Goal: Information Seeking & Learning: Learn about a topic

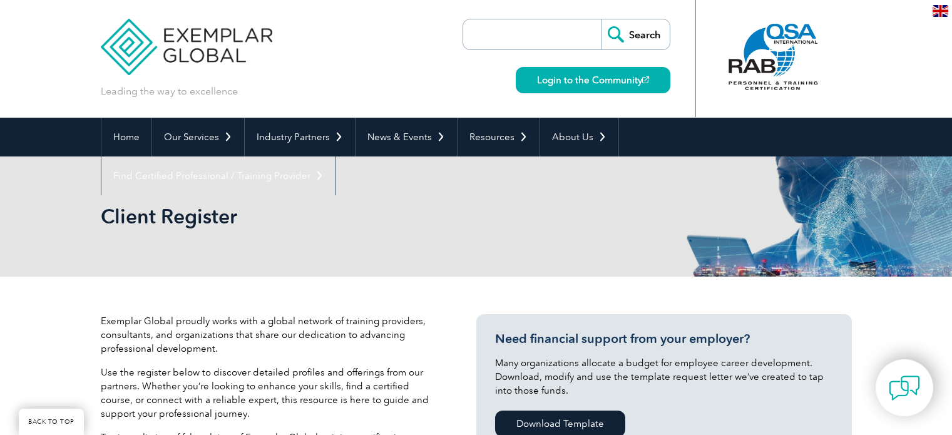
scroll to position [376, 0]
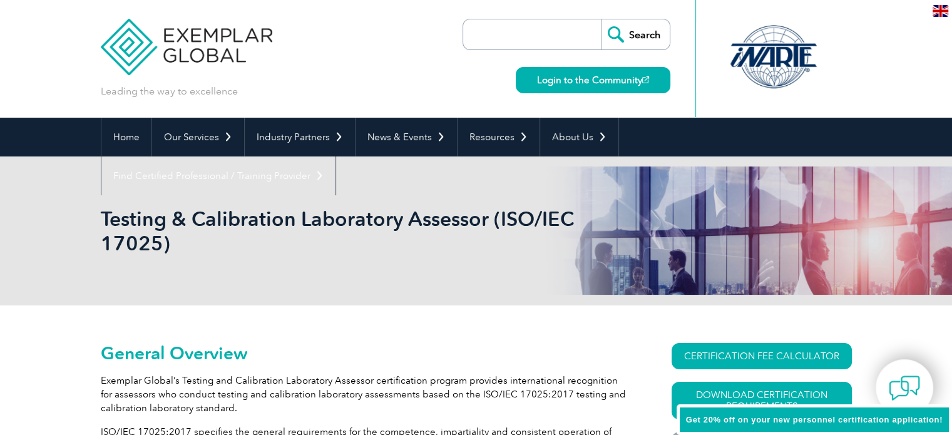
scroll to position [188, 0]
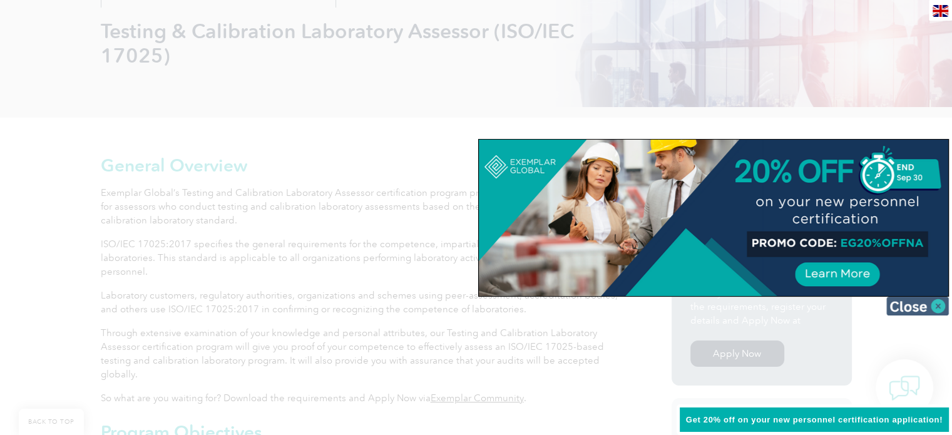
drag, startPoint x: 916, startPoint y: 302, endPoint x: 543, endPoint y: 287, distance: 372.7
click at [916, 303] on img at bounding box center [917, 306] width 63 height 19
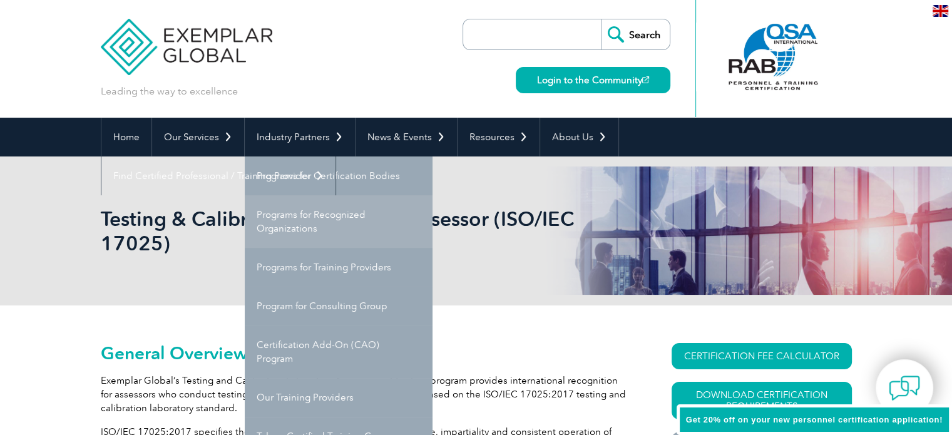
scroll to position [63, 0]
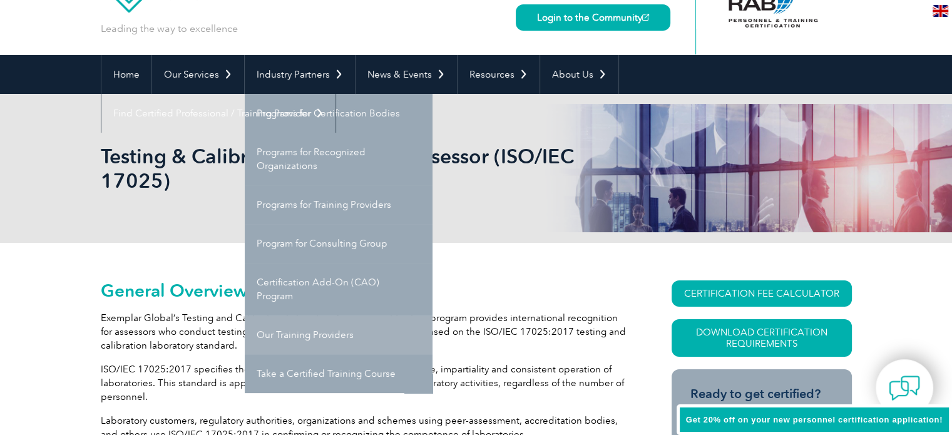
click at [302, 330] on link "Our Training Providers" at bounding box center [339, 334] width 188 height 39
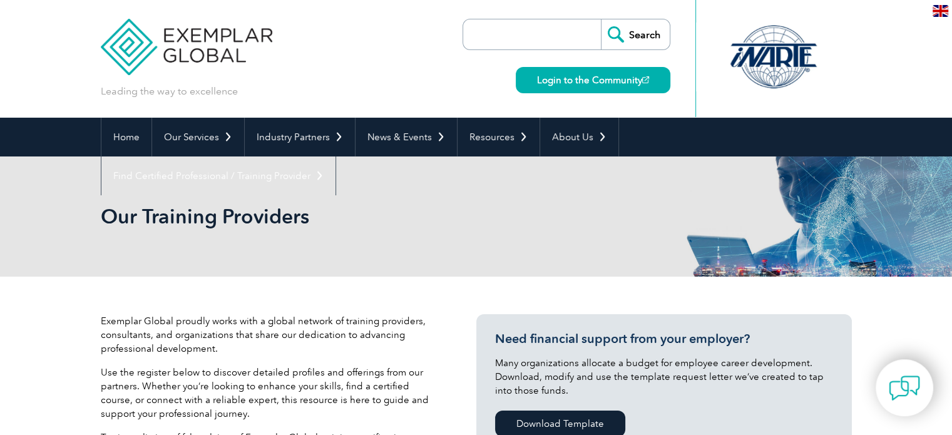
scroll to position [125, 0]
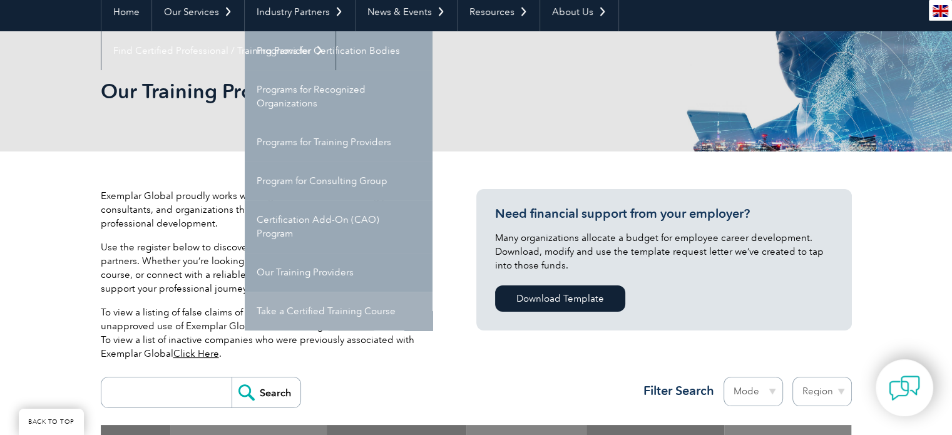
click at [364, 306] on link "Take a Certified Training Course" at bounding box center [339, 311] width 188 height 39
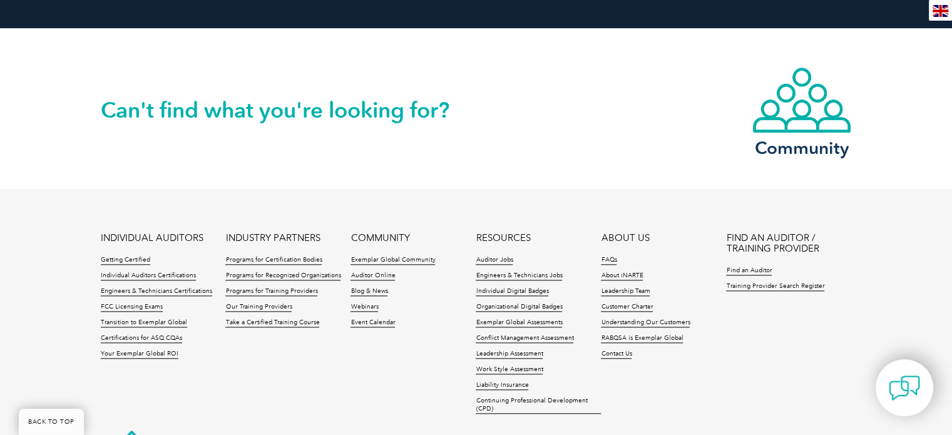
scroll to position [1127, 0]
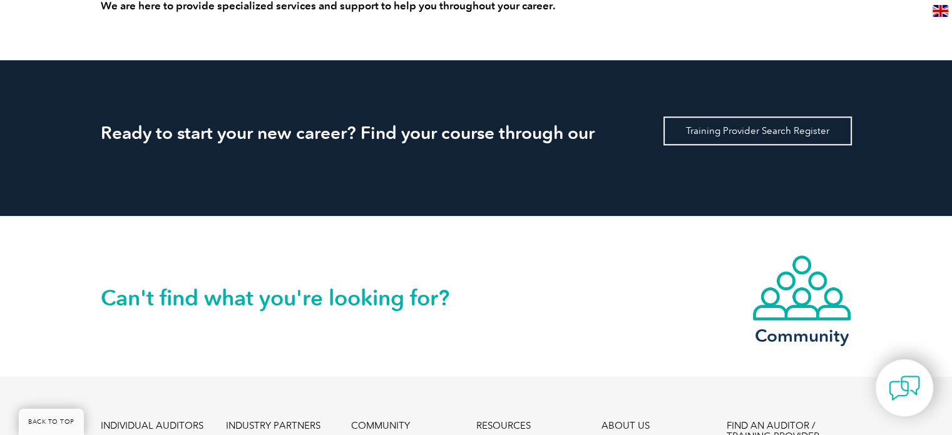
click at [736, 136] on link "Training Provider Search Register" at bounding box center [757, 130] width 188 height 29
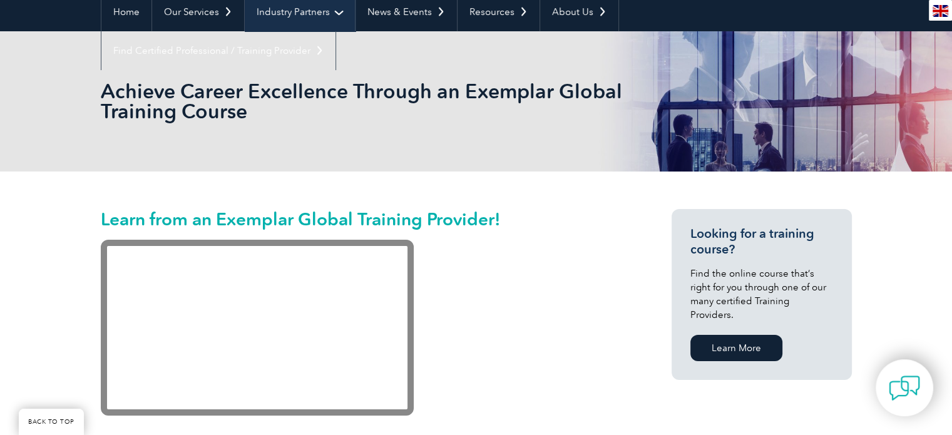
scroll to position [63, 0]
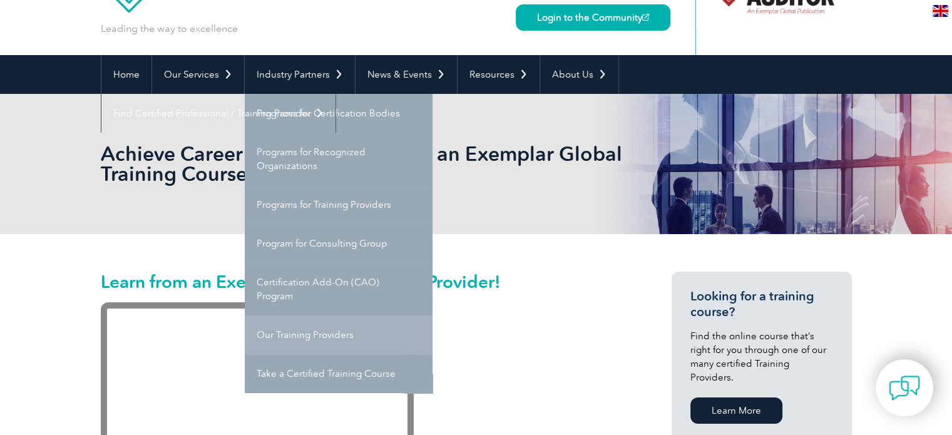
click at [313, 328] on link "Our Training Providers" at bounding box center [339, 334] width 188 height 39
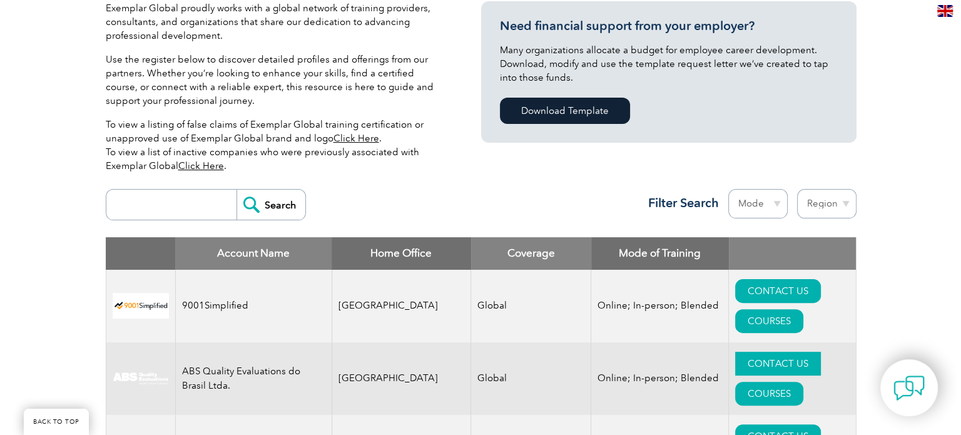
scroll to position [501, 0]
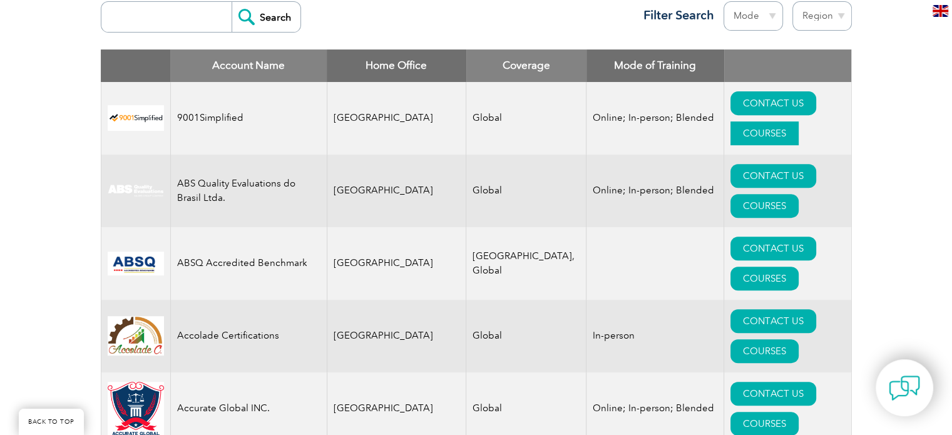
click at [799, 121] on link "COURSES" at bounding box center [764, 133] width 68 height 24
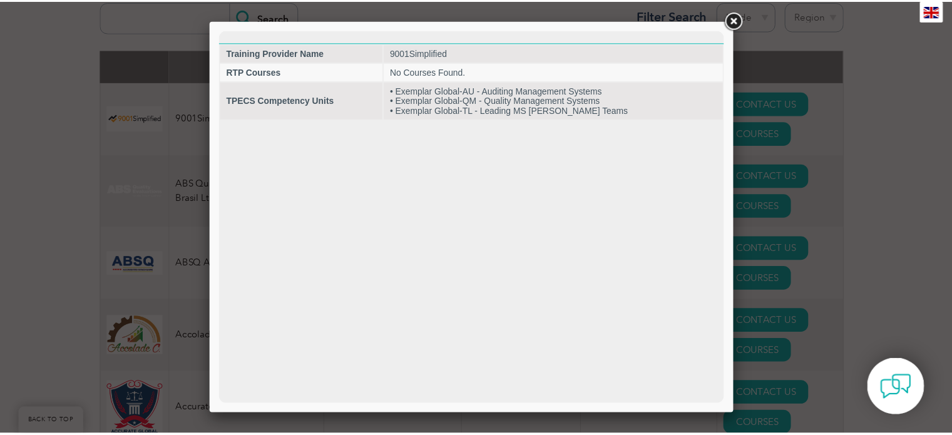
scroll to position [0, 0]
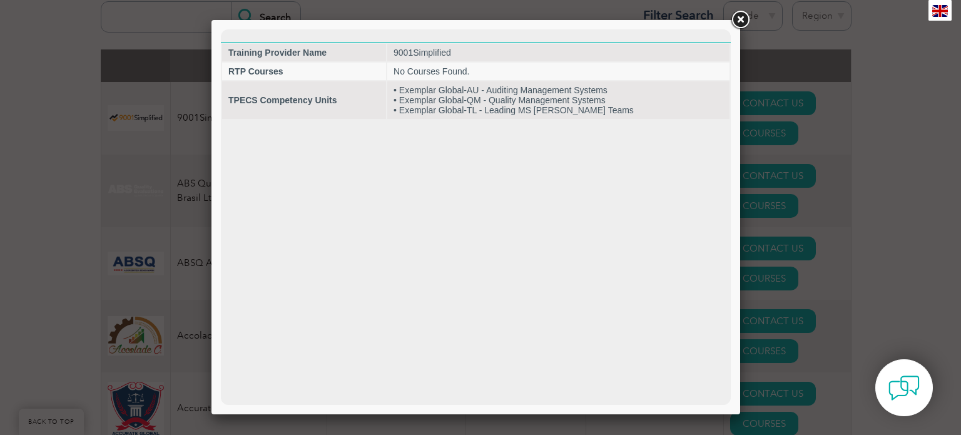
click at [745, 19] on link at bounding box center [740, 20] width 23 height 23
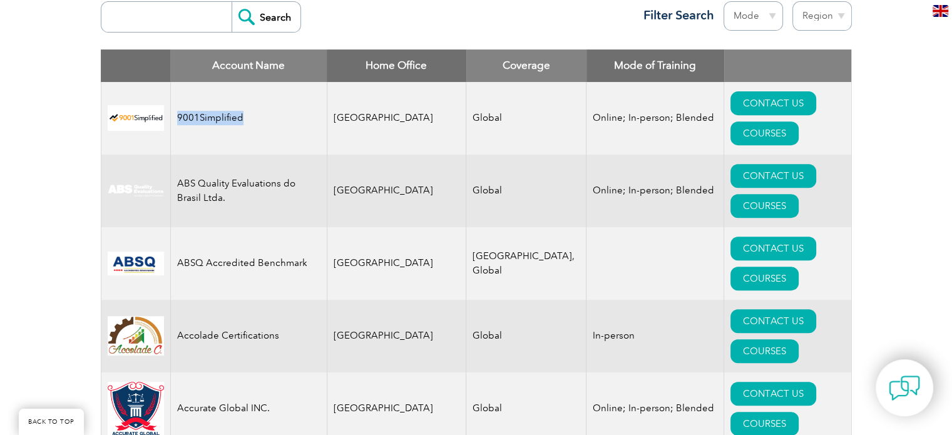
drag, startPoint x: 275, startPoint y: 106, endPoint x: 197, endPoint y: 103, distance: 77.7
click at [178, 101] on td "9001Simplified" at bounding box center [248, 118] width 156 height 73
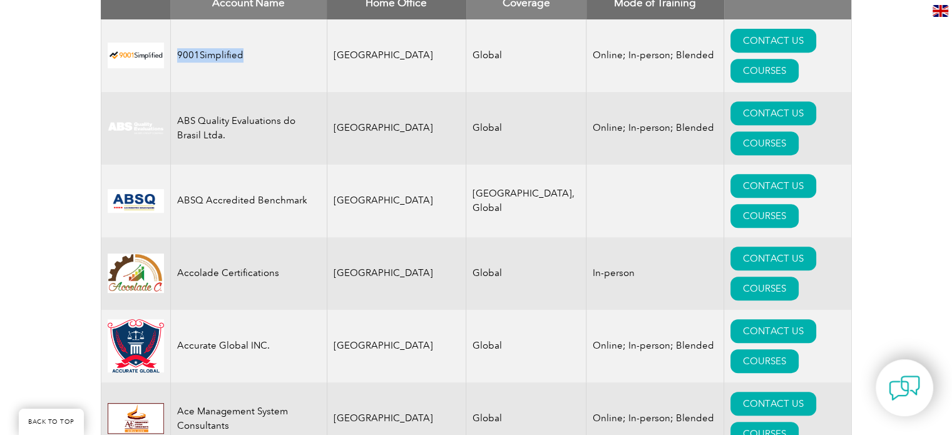
scroll to position [626, 0]
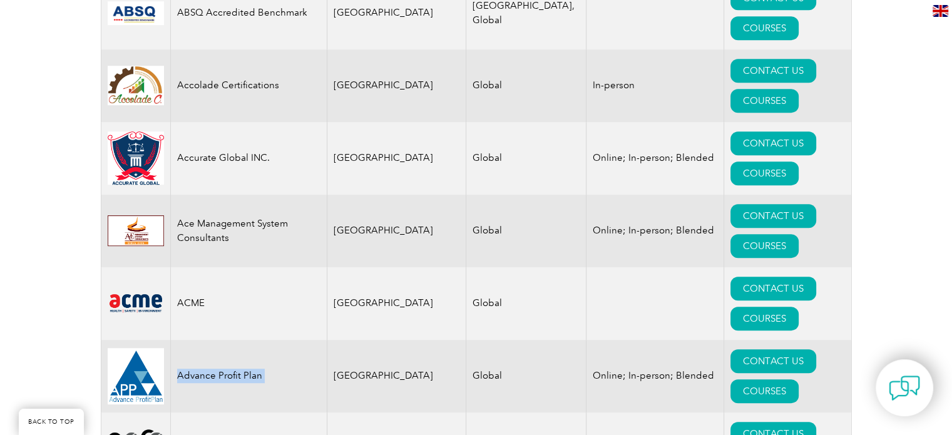
scroll to position [876, 0]
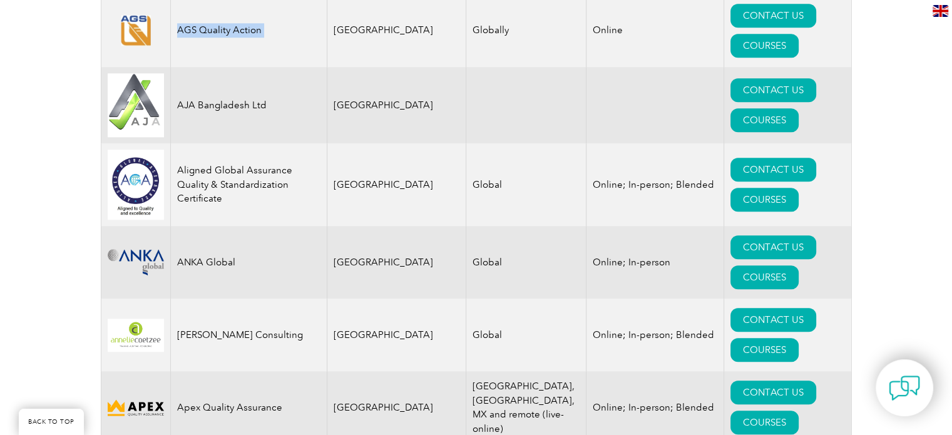
scroll to position [1377, 0]
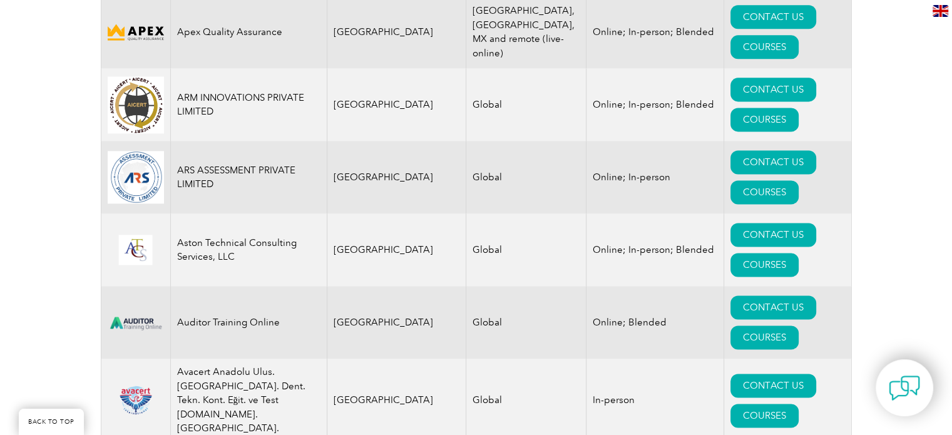
scroll to position [1753, 0]
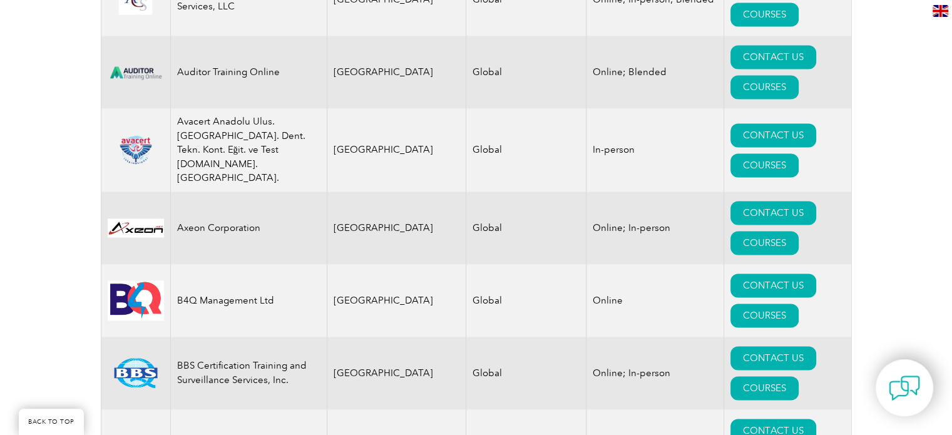
scroll to position [2066, 0]
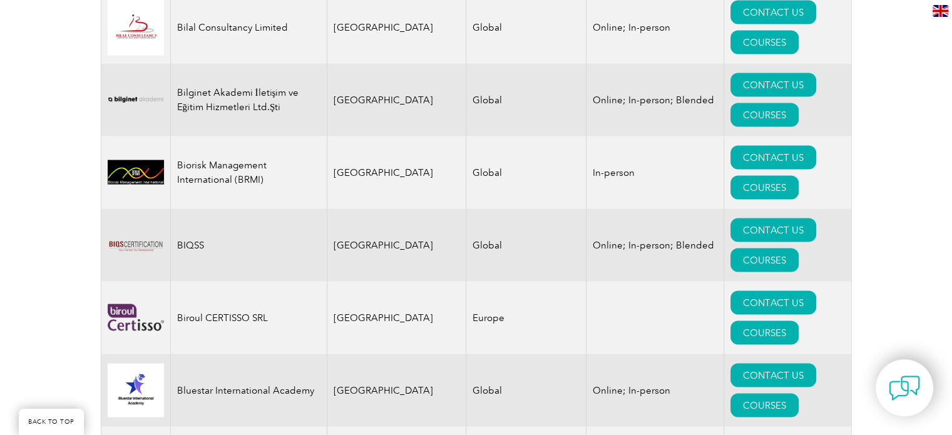
scroll to position [2566, 0]
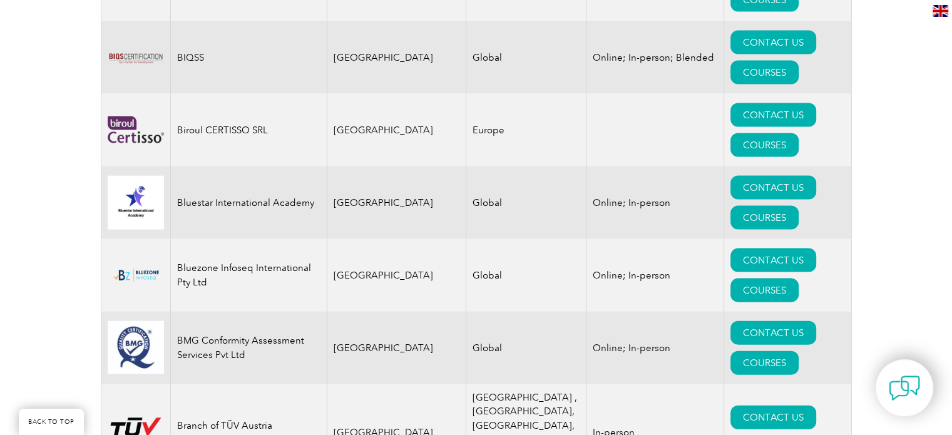
scroll to position [2754, 0]
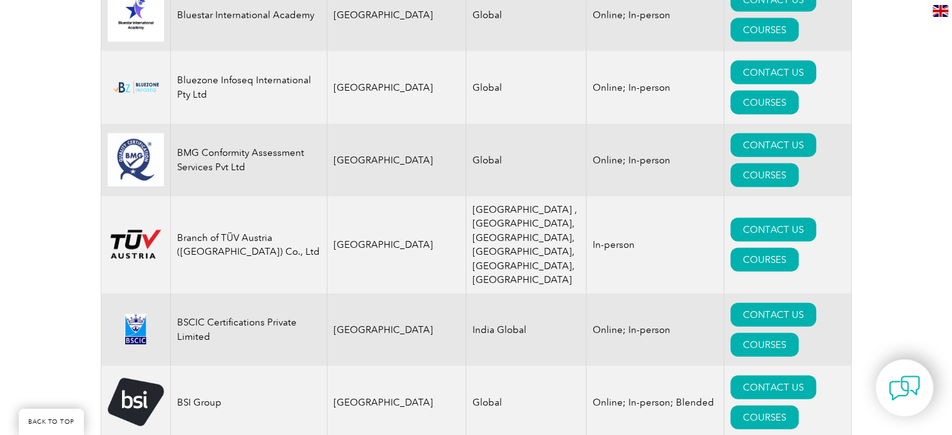
scroll to position [3004, 0]
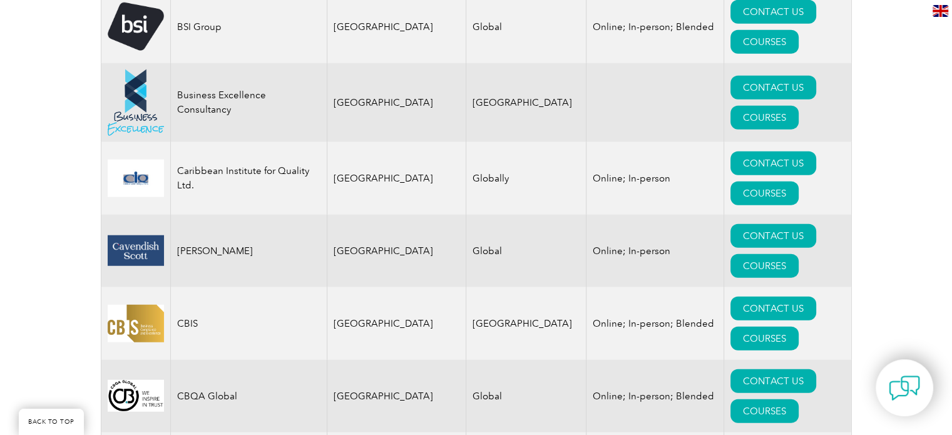
scroll to position [3380, 0]
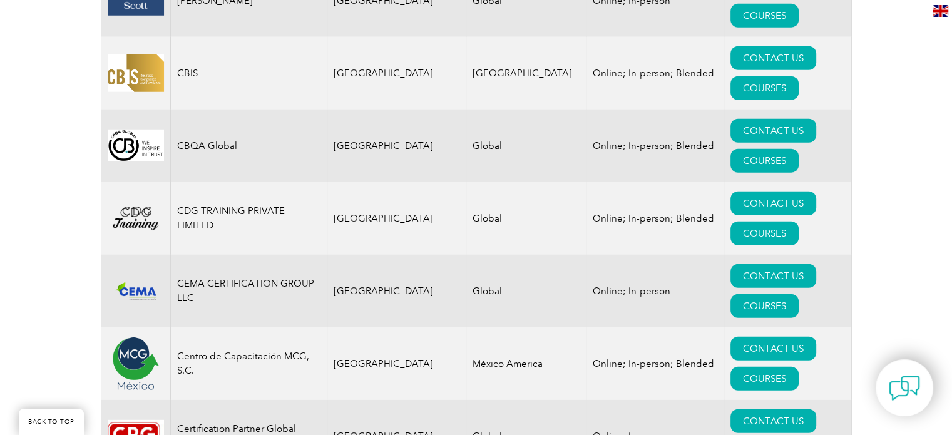
scroll to position [3568, 0]
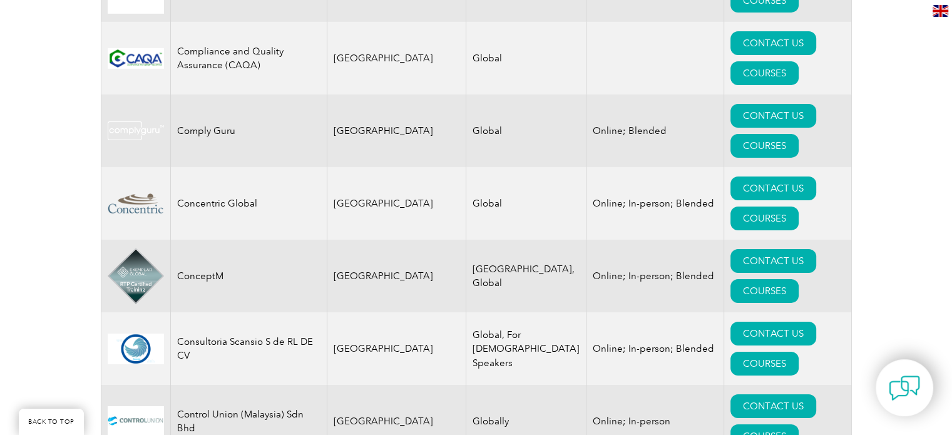
scroll to position [4381, 0]
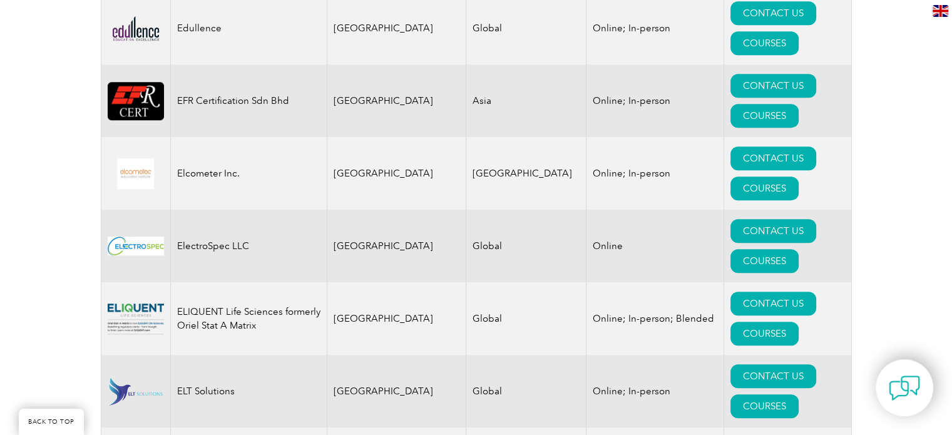
scroll to position [5946, 0]
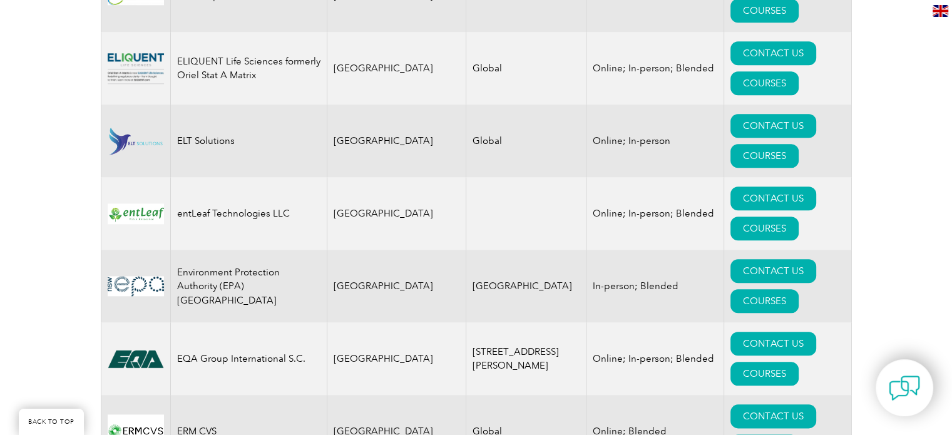
scroll to position [6259, 0]
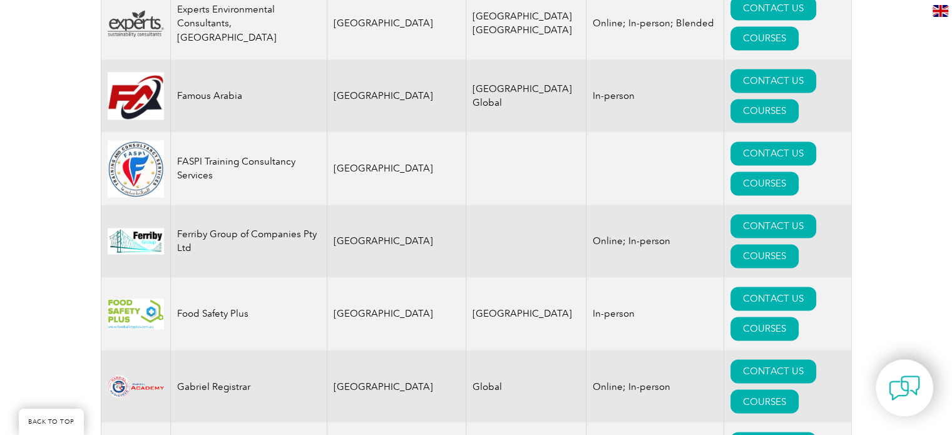
scroll to position [6885, 0]
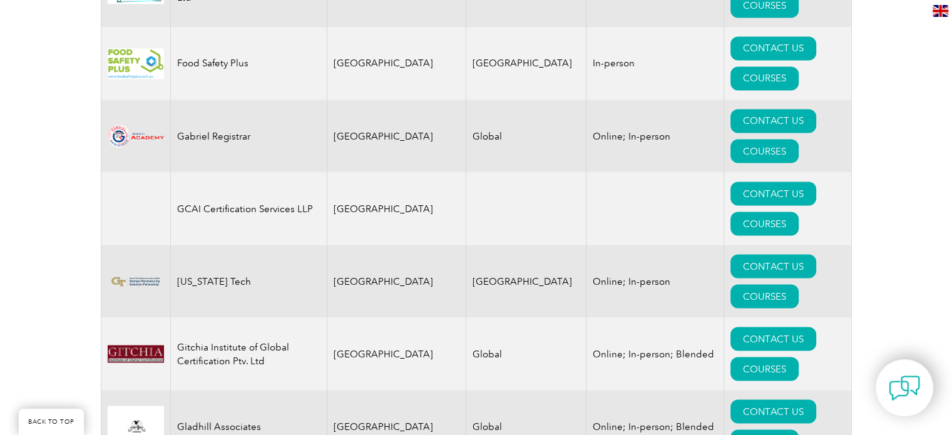
scroll to position [7073, 0]
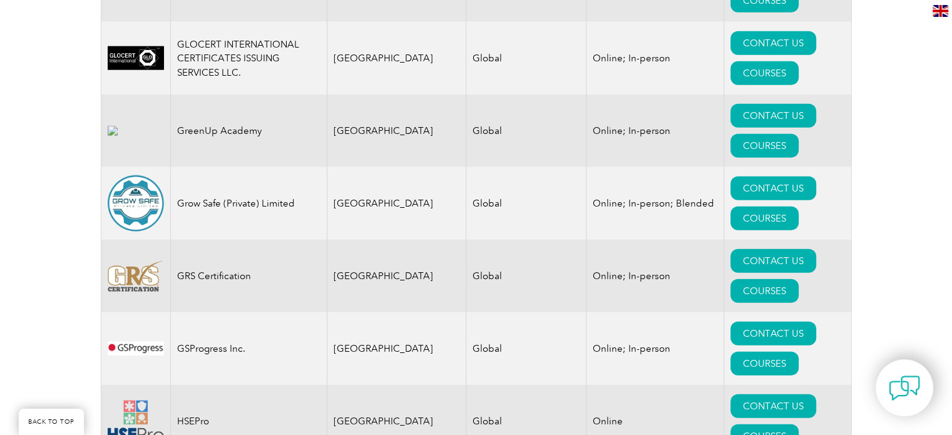
scroll to position [7949, 0]
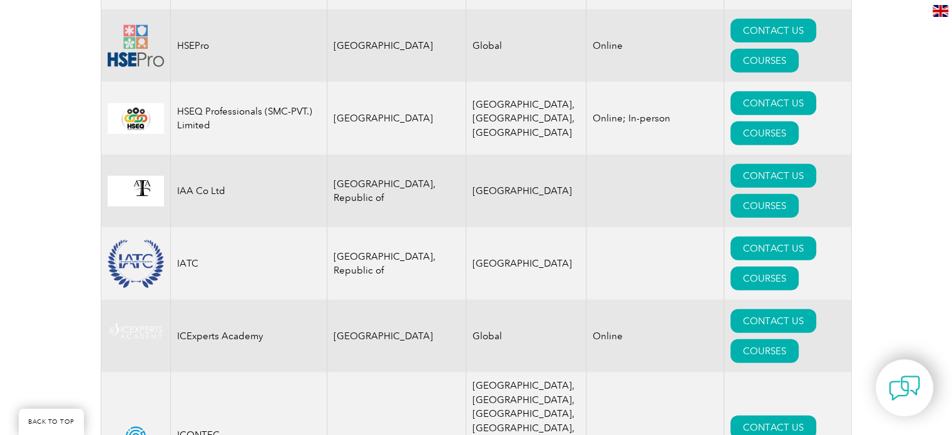
scroll to position [8387, 0]
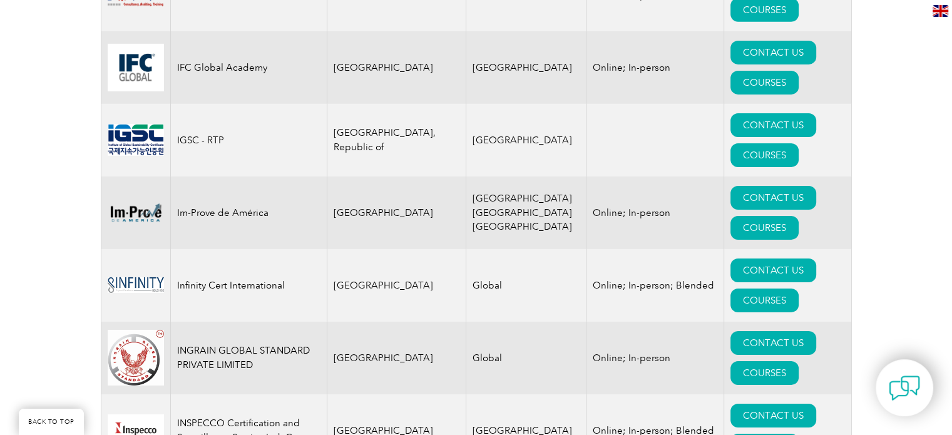
scroll to position [8951, 0]
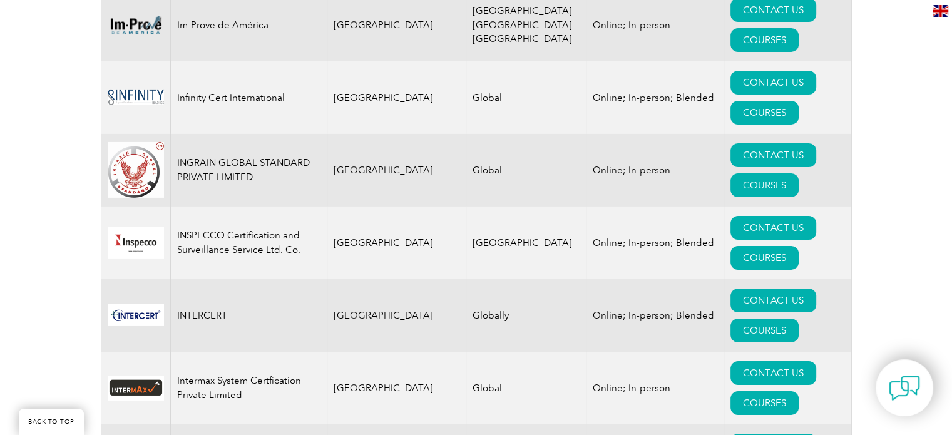
scroll to position [9139, 0]
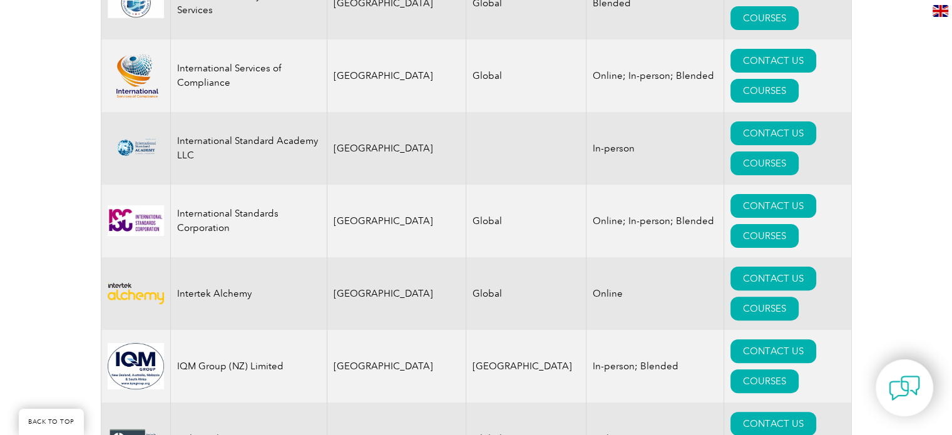
scroll to position [9890, 0]
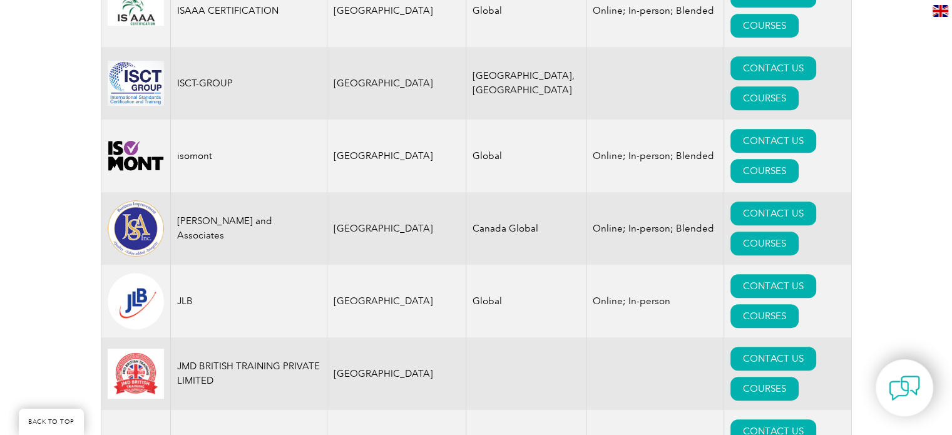
scroll to position [10390, 0]
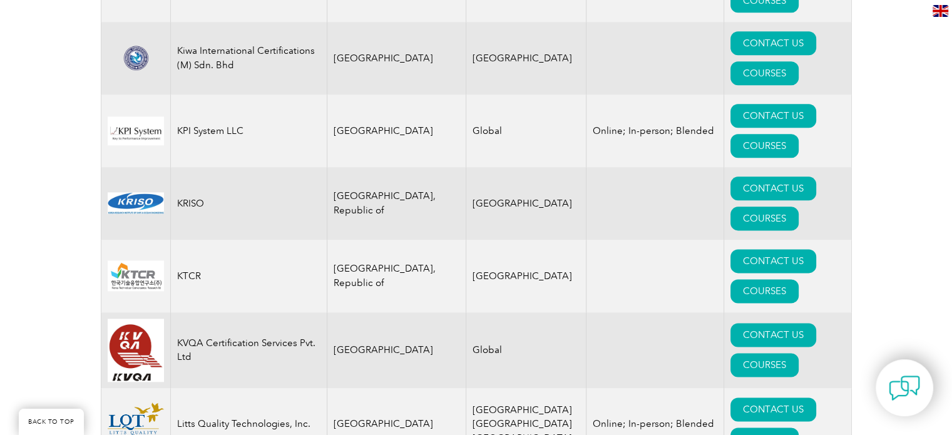
scroll to position [11267, 0]
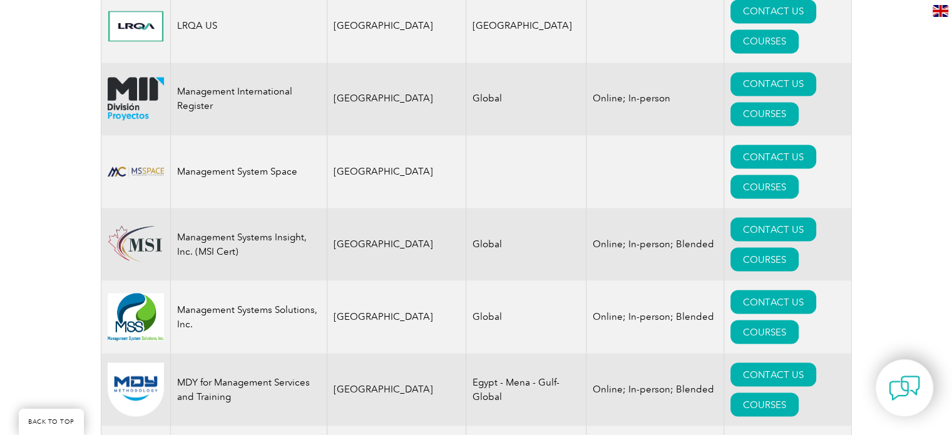
scroll to position [11830, 0]
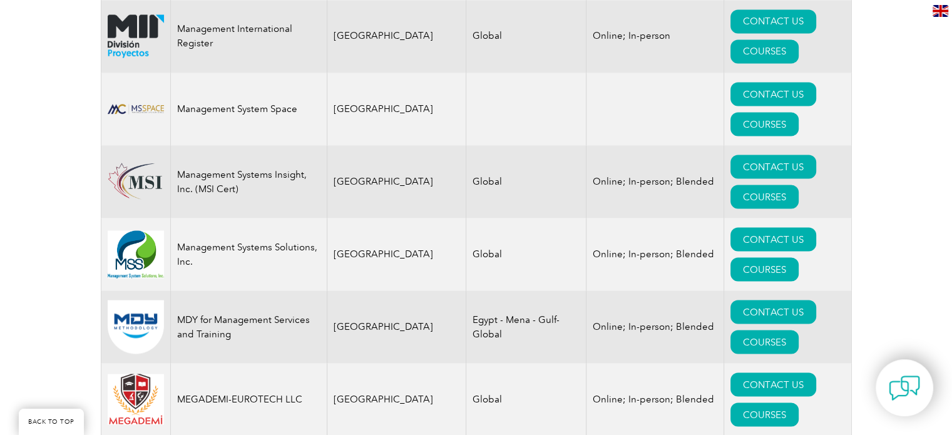
drag, startPoint x: 198, startPoint y: 160, endPoint x: 59, endPoint y: 193, distance: 143.0
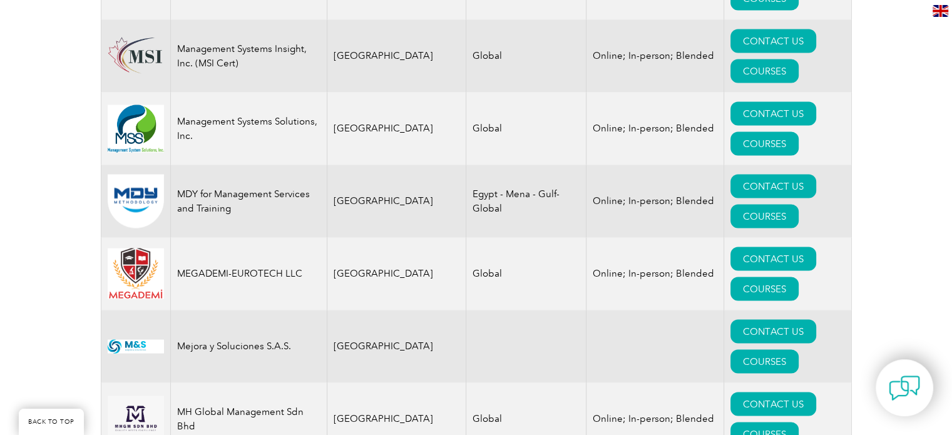
scroll to position [12080, 0]
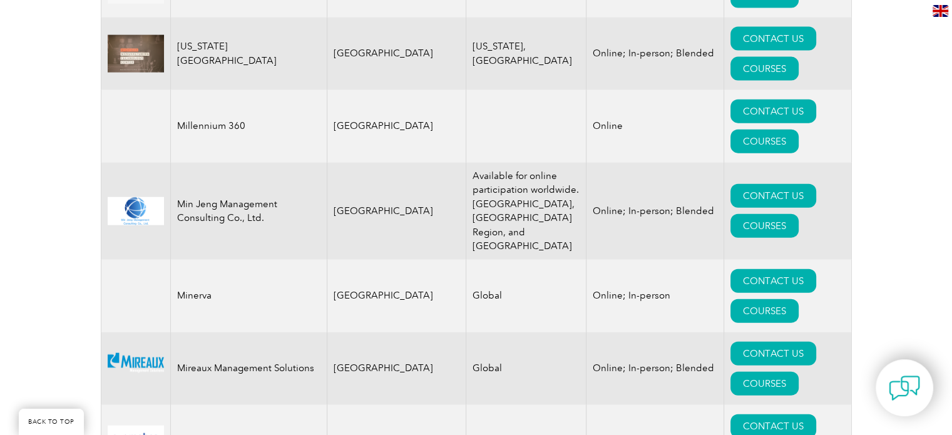
scroll to position [12268, 0]
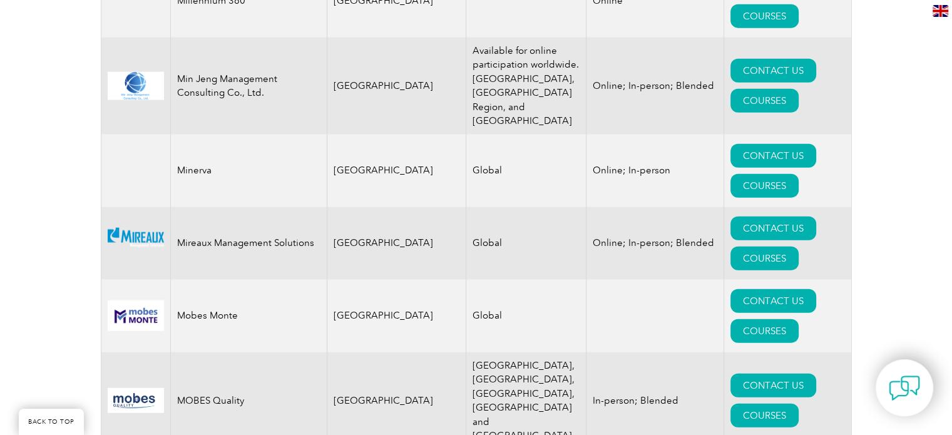
scroll to position [12581, 0]
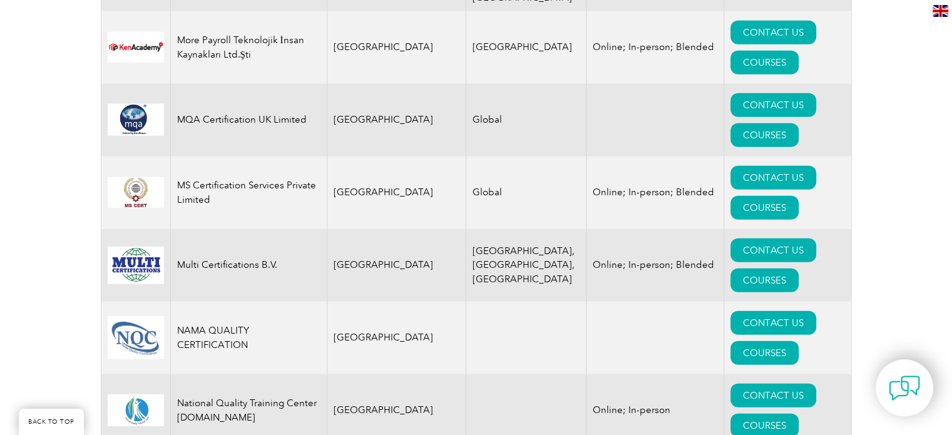
scroll to position [13019, 0]
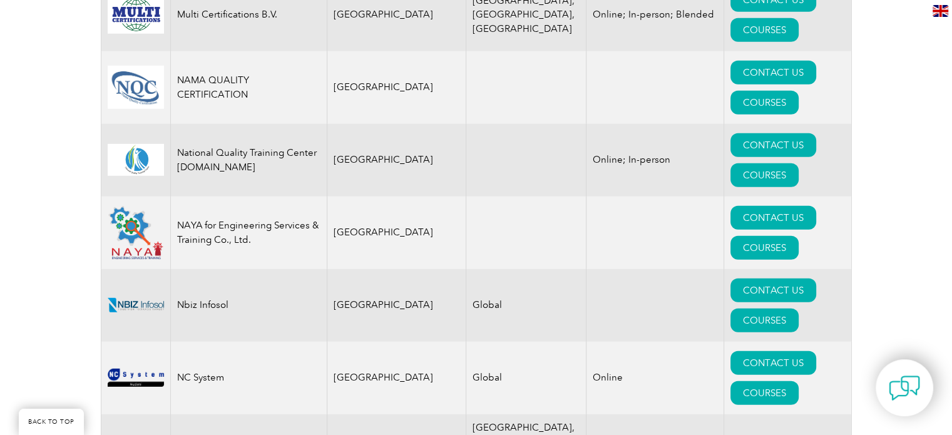
scroll to position [13270, 0]
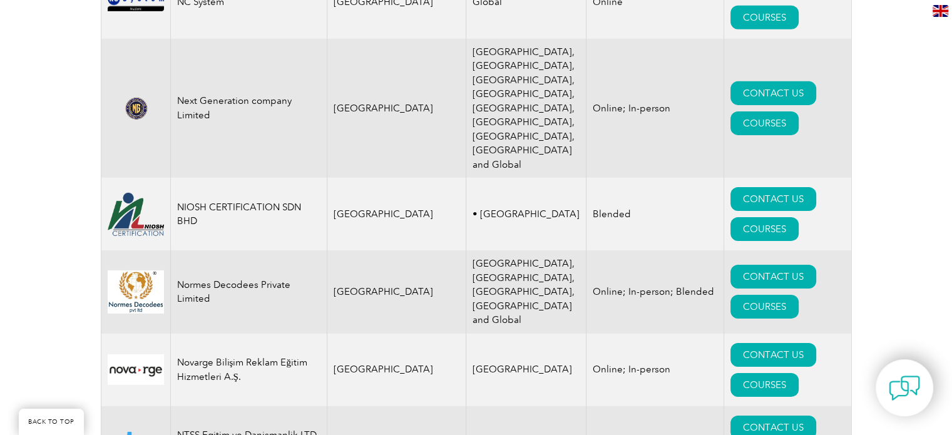
scroll to position [13708, 0]
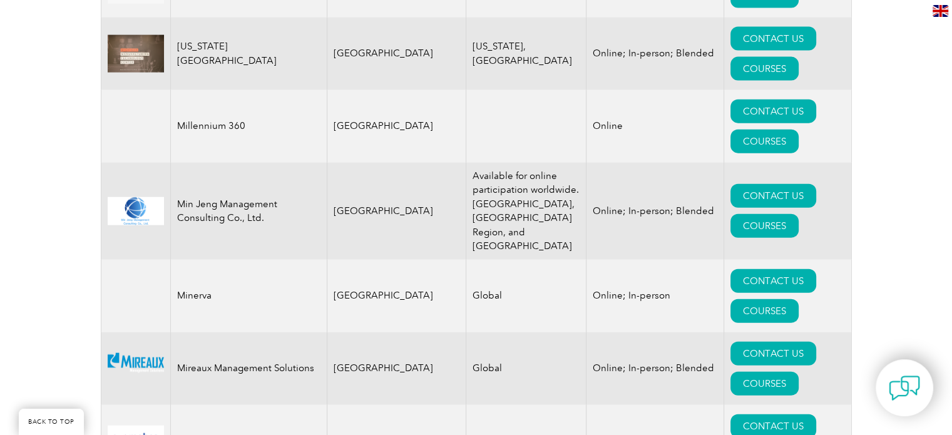
scroll to position [12206, 0]
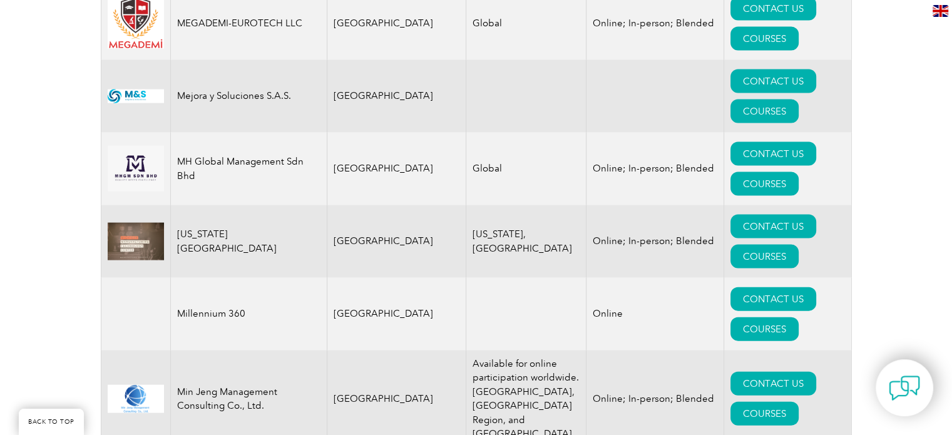
copy tr "[GEOGRAPHIC_DATA]"
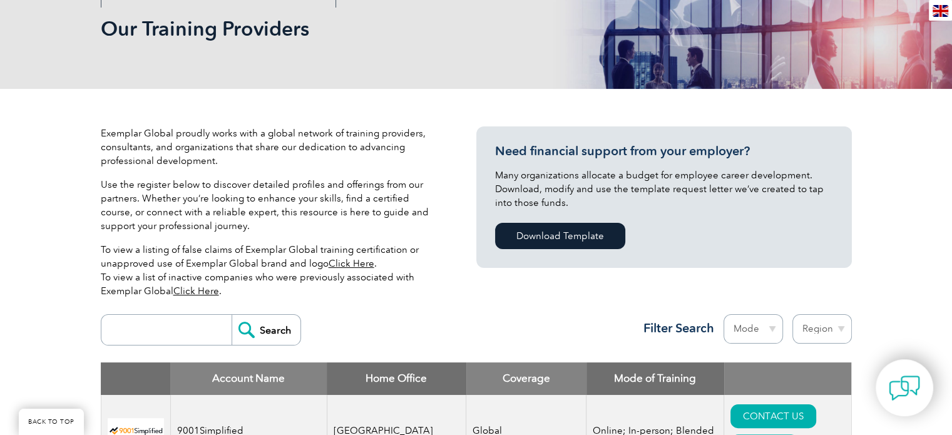
scroll to position [376, 0]
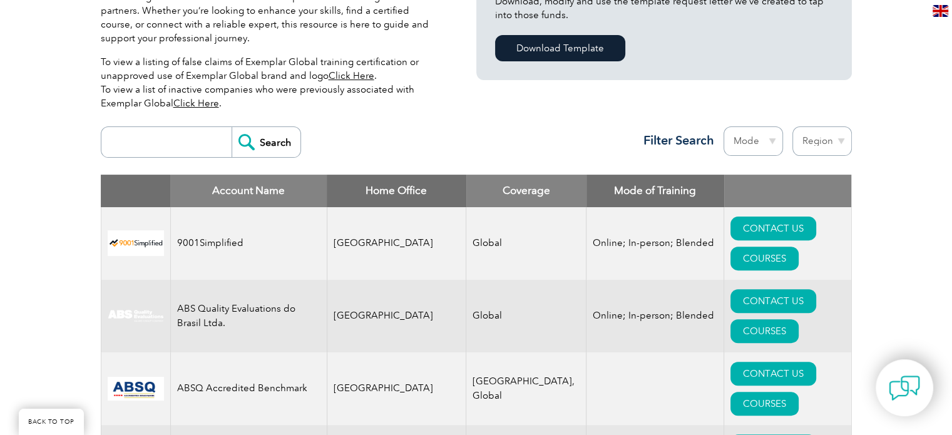
click at [175, 142] on input "search" at bounding box center [170, 142] width 124 height 30
paste input "[GEOGRAPHIC_DATA]"
type input "[GEOGRAPHIC_DATA]"
click at [232, 127] on input "Search" at bounding box center [266, 142] width 69 height 30
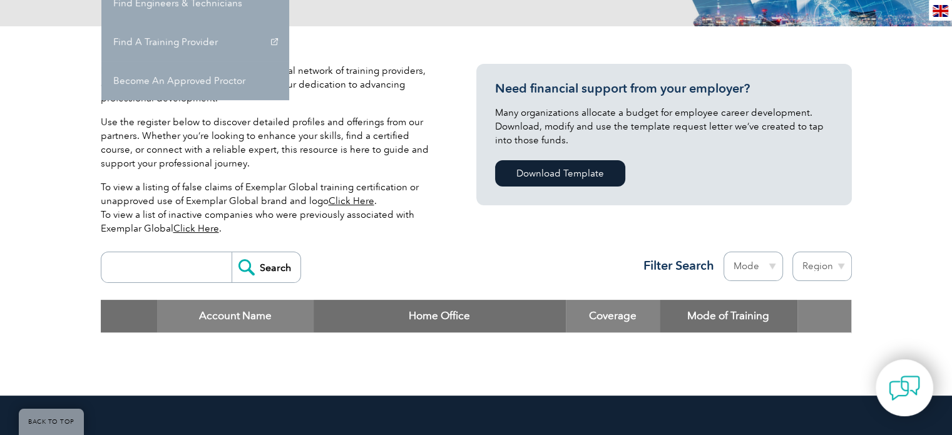
scroll to position [438, 0]
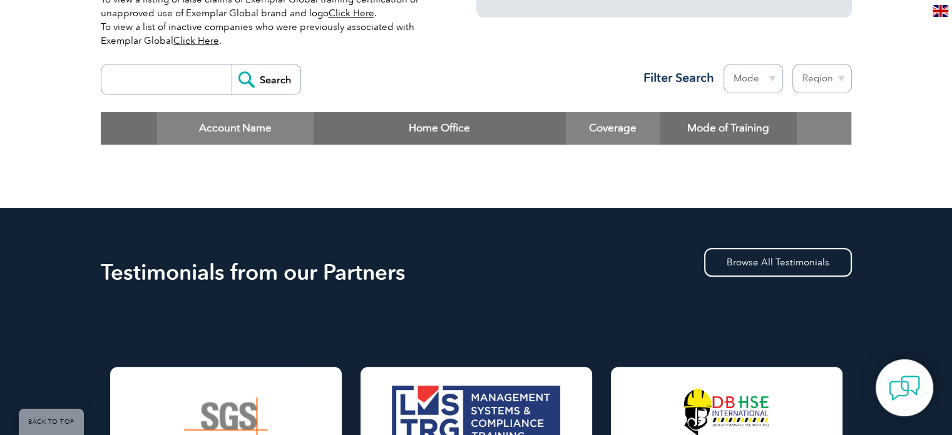
click at [185, 89] on input "search" at bounding box center [170, 79] width 124 height 30
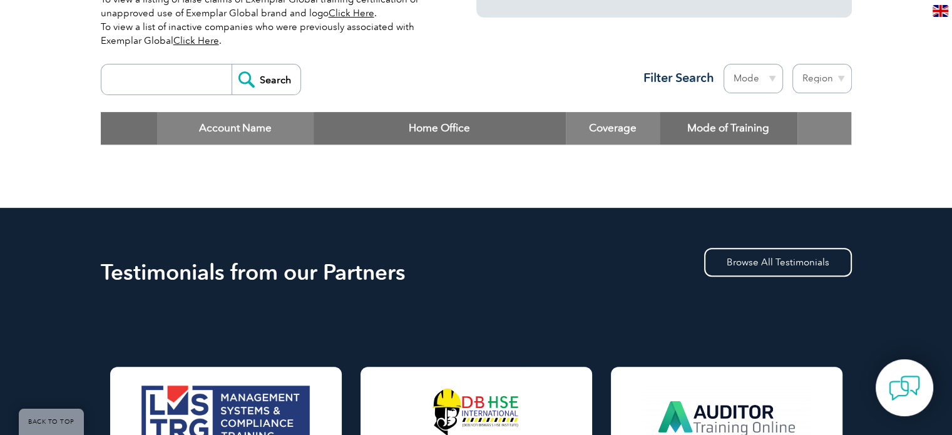
paste input "[GEOGRAPHIC_DATA]"
type input "[GEOGRAPHIC_DATA]"
click at [232, 64] on input "Search" at bounding box center [266, 79] width 69 height 30
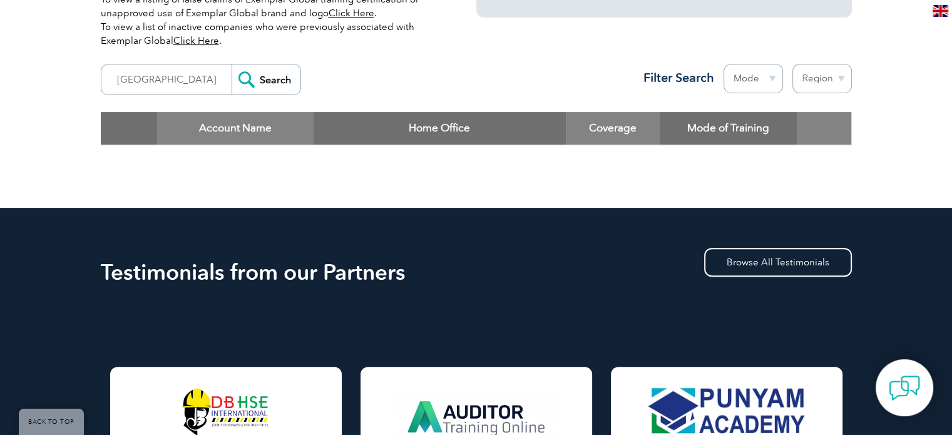
click at [262, 78] on input "Search" at bounding box center [266, 79] width 69 height 30
click at [156, 81] on input "[GEOGRAPHIC_DATA]" at bounding box center [170, 79] width 124 height 30
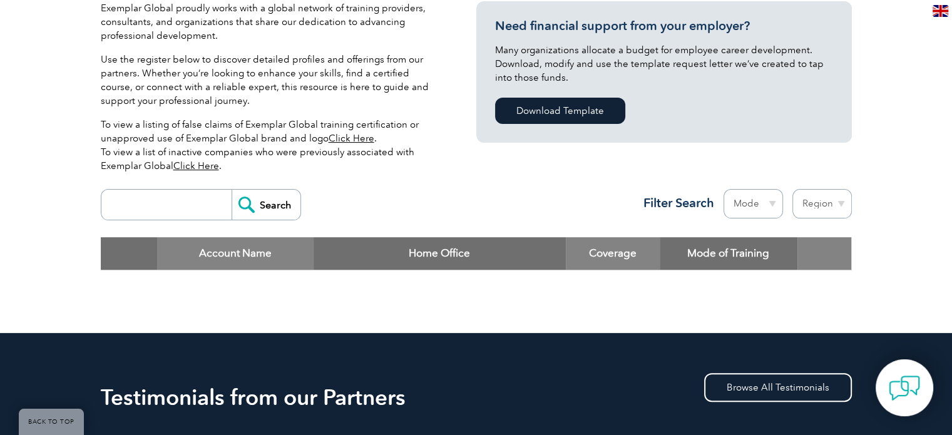
scroll to position [438, 0]
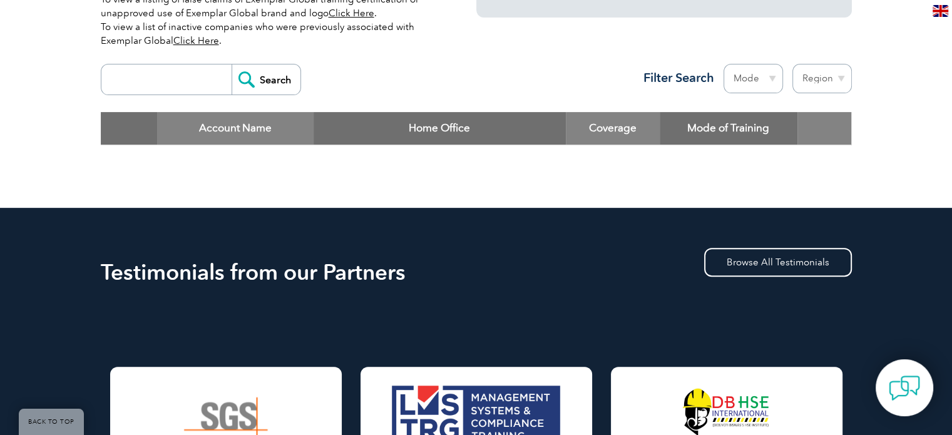
click at [756, 69] on select "Mode Online In-person Blended" at bounding box center [753, 78] width 59 height 29
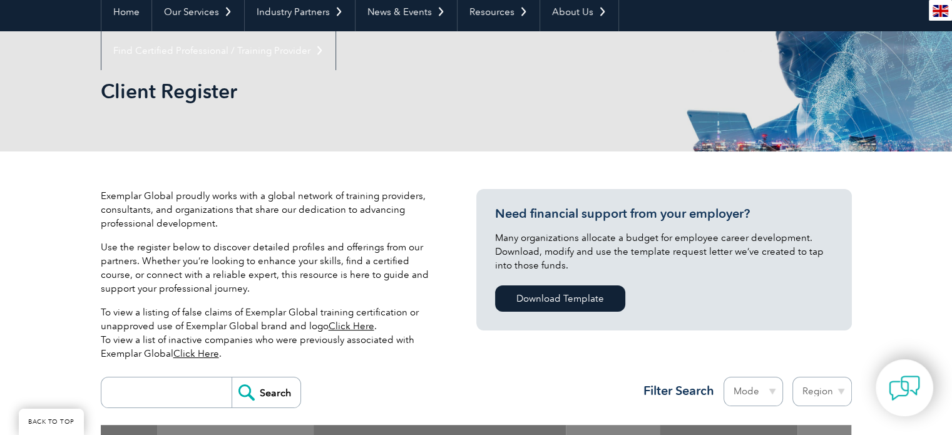
scroll to position [250, 0]
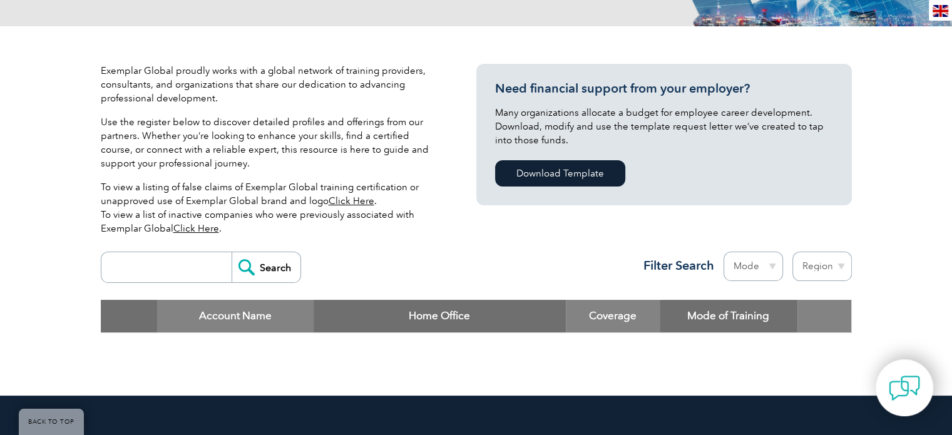
click at [249, 267] on input "Search" at bounding box center [266, 267] width 69 height 30
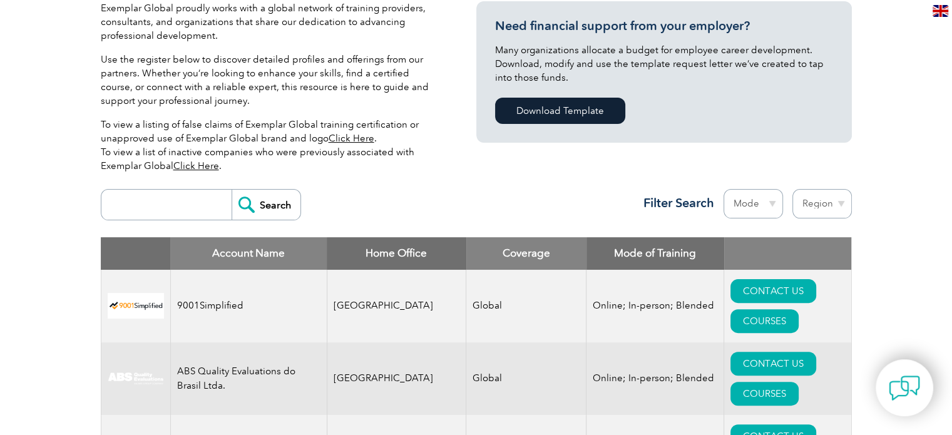
scroll to position [313, 0]
click at [741, 193] on select "Mode Online In-person Blended" at bounding box center [753, 203] width 59 height 29
select select "Online"
click at [724, 189] on select "Mode Online In-person Blended" at bounding box center [753, 203] width 59 height 29
click at [831, 200] on select "Region Australia Bahrain Bangladesh Brazil Canada Colombia Dominican Republic E…" at bounding box center [821, 203] width 59 height 29
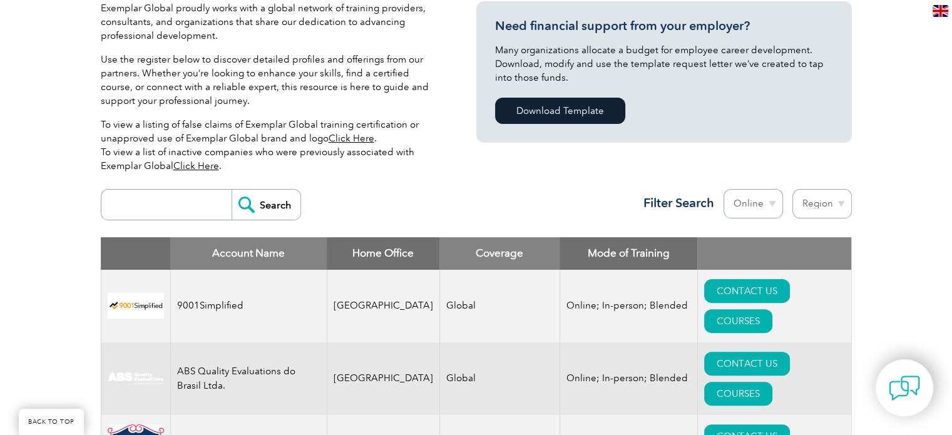
scroll to position [376, 0]
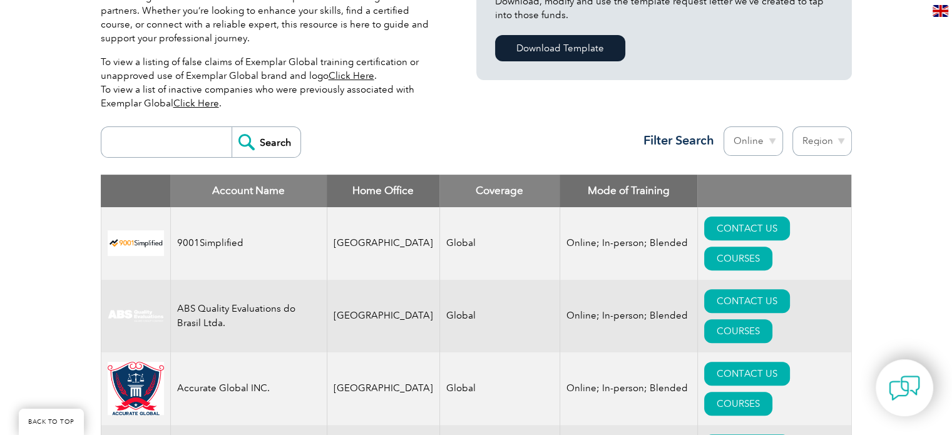
click at [826, 139] on select "Region Australia Bahrain Bangladesh Brazil Canada Colombia Dominican Republic E…" at bounding box center [821, 140] width 59 height 29
select select "[GEOGRAPHIC_DATA]"
click at [792, 126] on select "Region Australia Bahrain Bangladesh Brazil Canada Colombia Dominican Republic E…" at bounding box center [821, 140] width 59 height 29
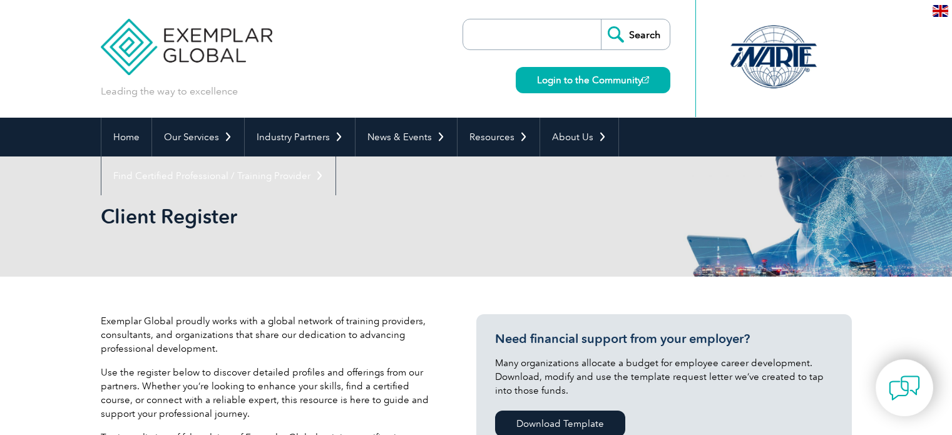
select select "[GEOGRAPHIC_DATA]"
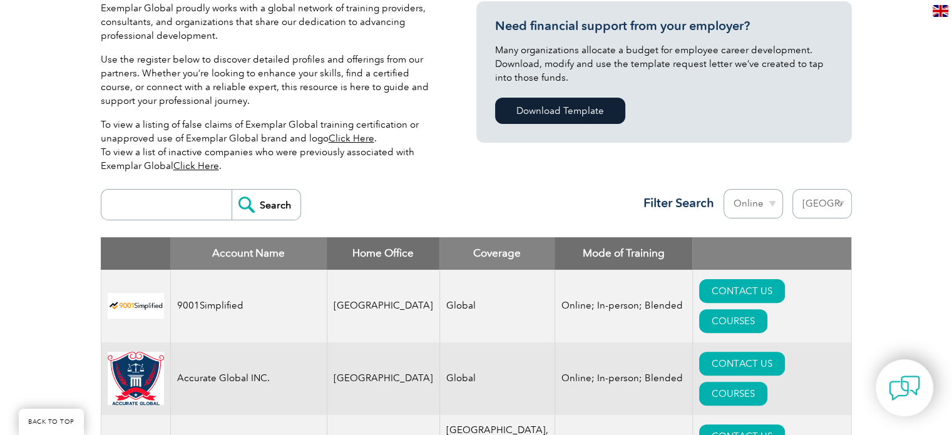
scroll to position [376, 0]
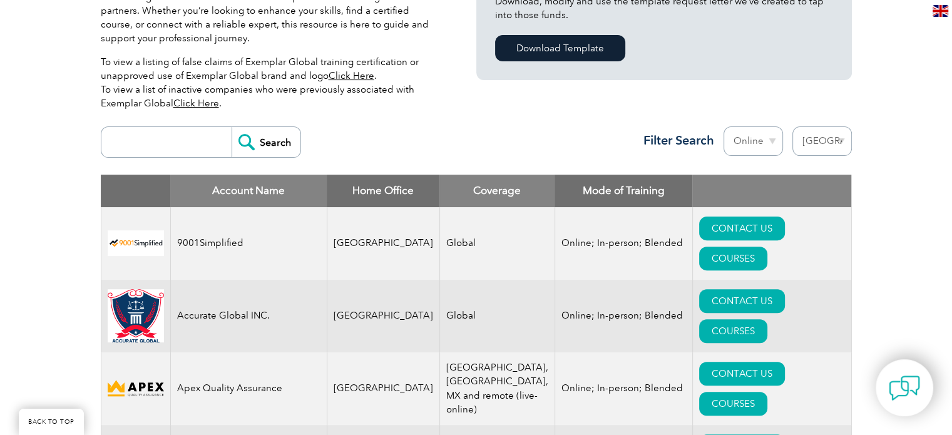
click at [211, 280] on td "Accurate Global INC." at bounding box center [248, 316] width 156 height 73
drag, startPoint x: 207, startPoint y: 279, endPoint x: 199, endPoint y: 345, distance: 66.8
click at [199, 352] on td "Apex Quality Assurance" at bounding box center [248, 388] width 156 height 73
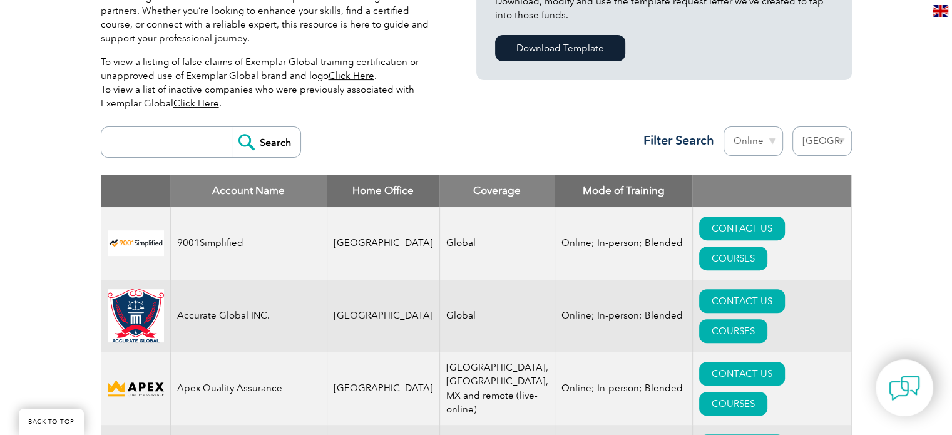
click at [199, 352] on td "Apex Quality Assurance" at bounding box center [248, 388] width 156 height 73
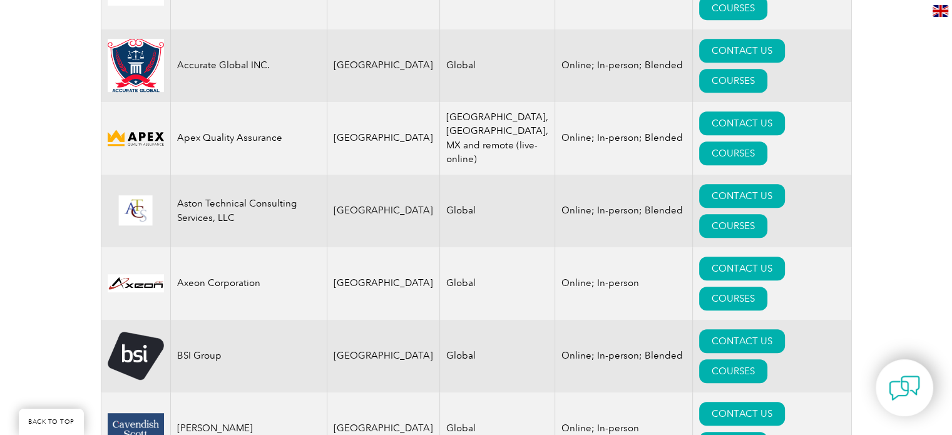
click at [189, 175] on td "Aston Technical Consulting Services, LLC" at bounding box center [248, 211] width 156 height 73
click at [196, 247] on td "Axeon Corporation" at bounding box center [248, 283] width 156 height 73
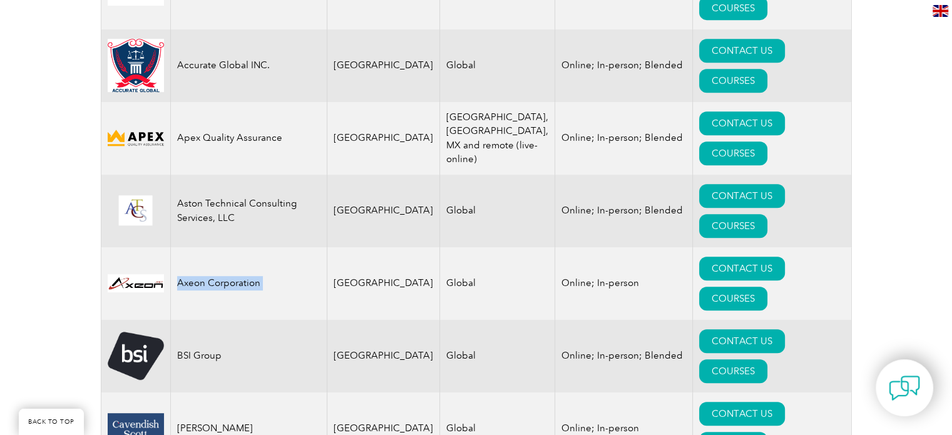
click at [196, 247] on td "Axeon Corporation" at bounding box center [248, 283] width 156 height 73
click at [190, 320] on td "BSI Group" at bounding box center [248, 356] width 156 height 73
click at [200, 392] on td "Cavendish Scott" at bounding box center [248, 428] width 156 height 73
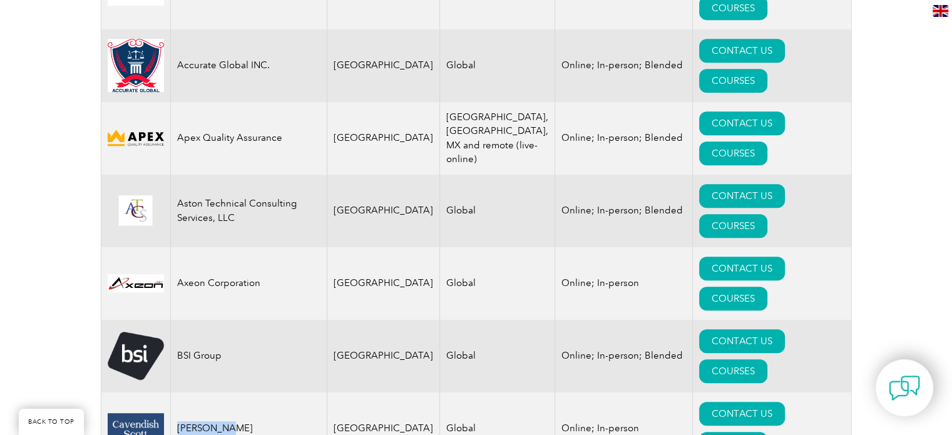
click at [200, 392] on td "Cavendish Scott" at bounding box center [248, 428] width 156 height 73
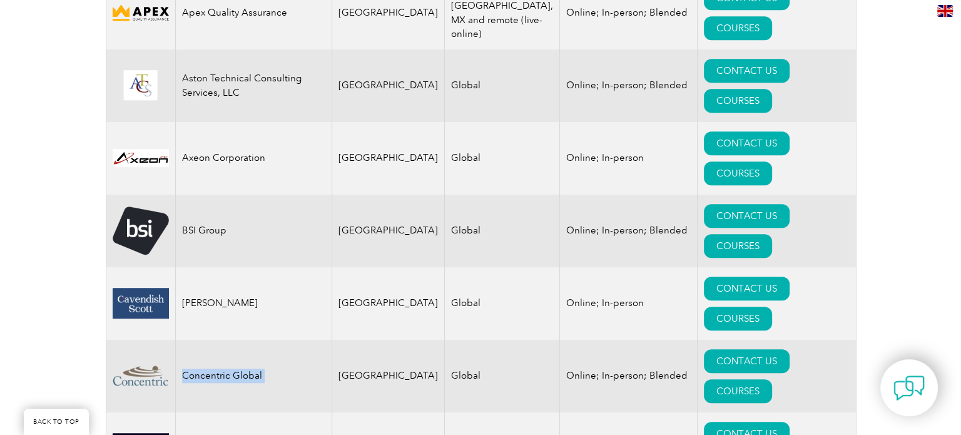
scroll to position [814, 0]
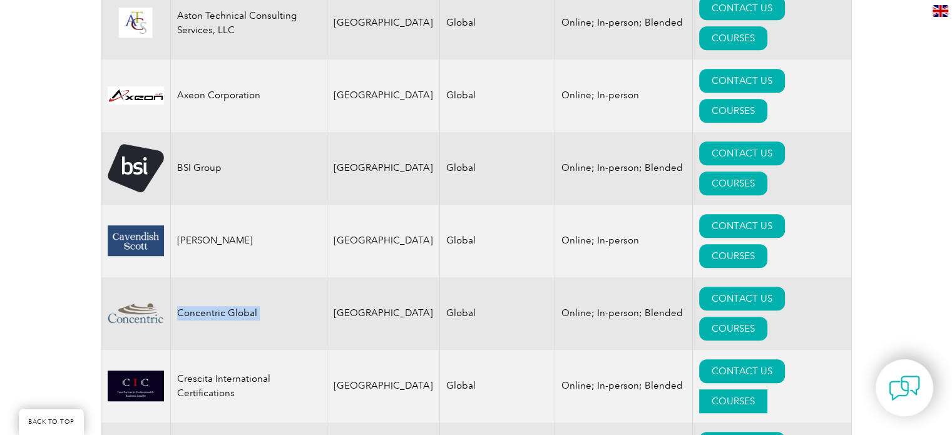
click at [767, 389] on link "COURSES" at bounding box center [733, 401] width 68 height 24
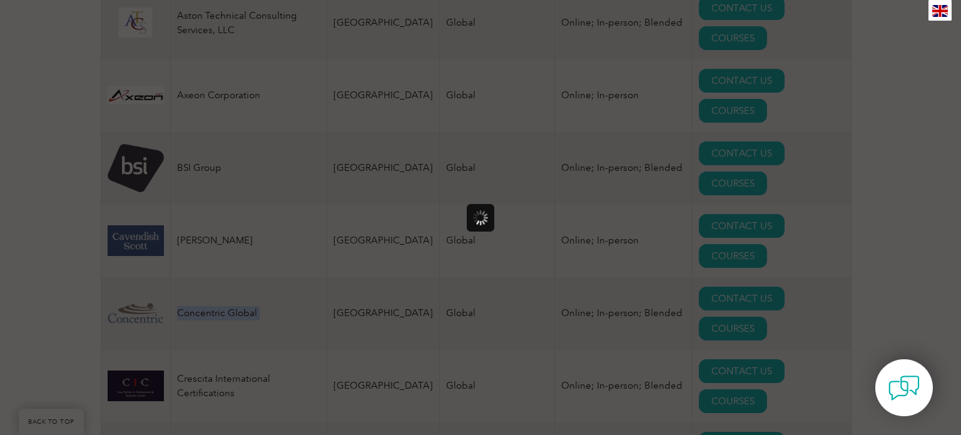
scroll to position [0, 0]
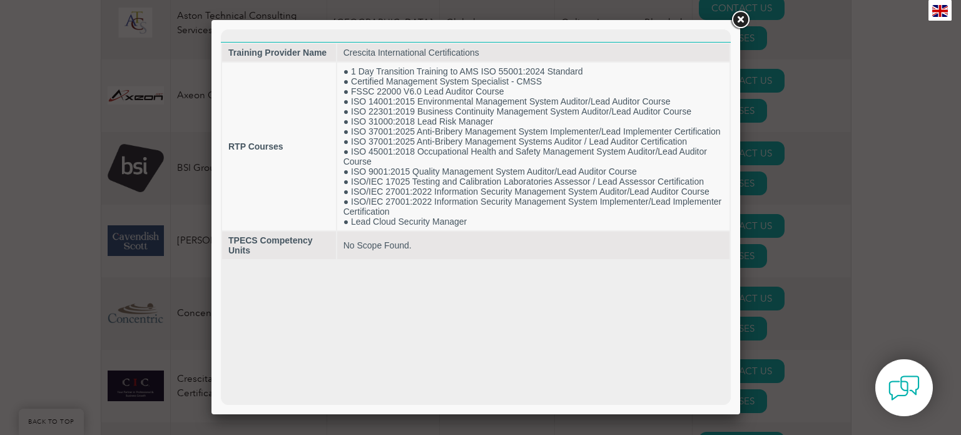
click at [791, 187] on div at bounding box center [480, 217] width 961 height 435
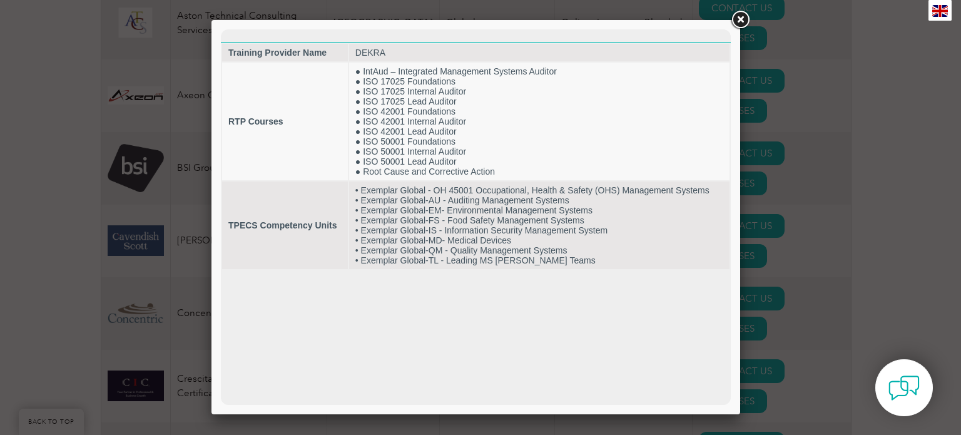
click at [782, 274] on div at bounding box center [480, 217] width 961 height 435
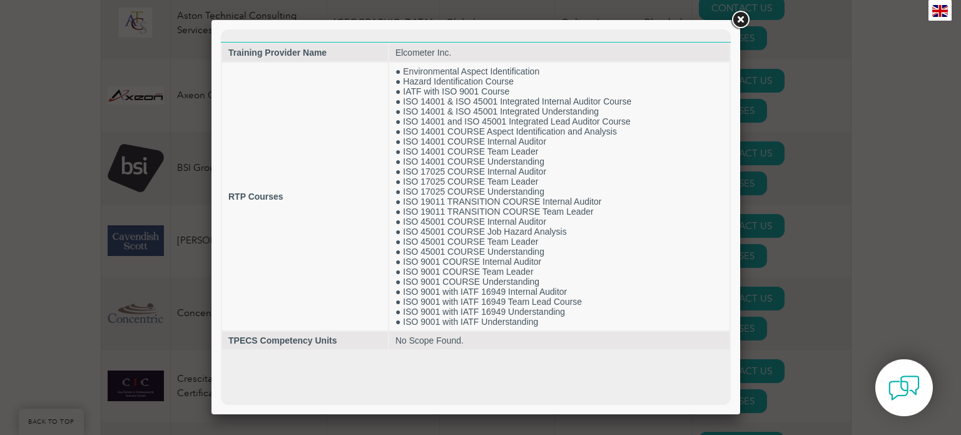
click at [767, 319] on div at bounding box center [480, 217] width 961 height 435
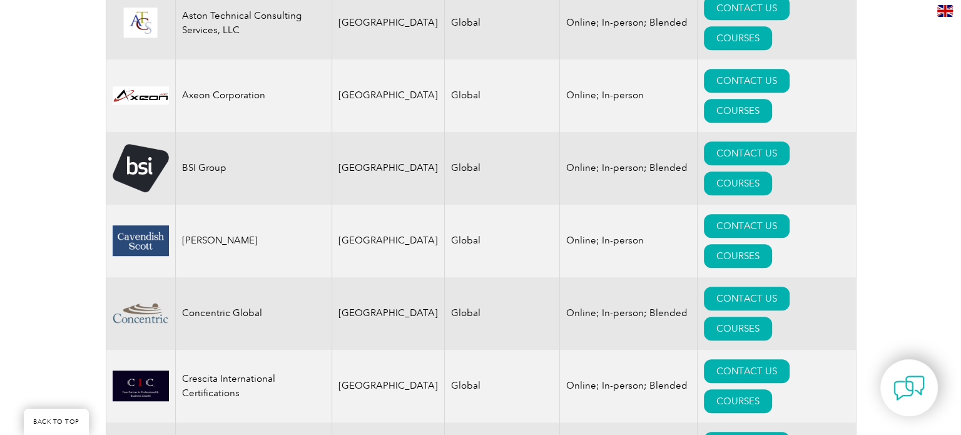
scroll to position [1001, 0]
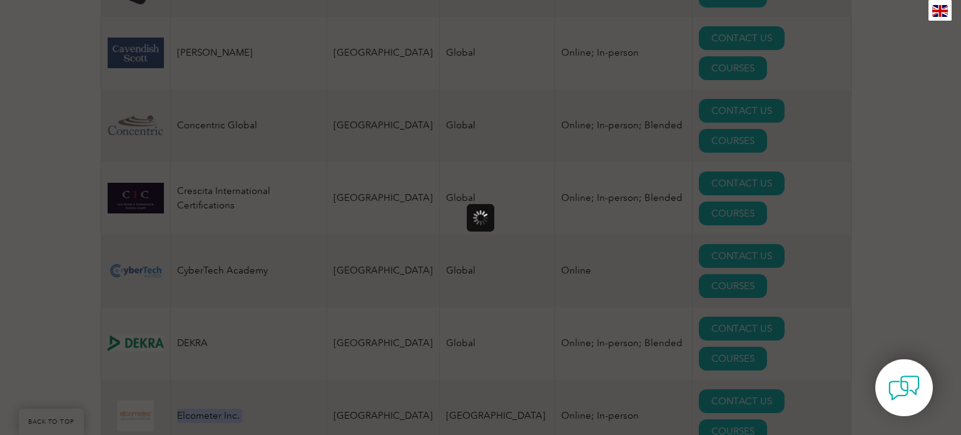
scroll to position [0, 0]
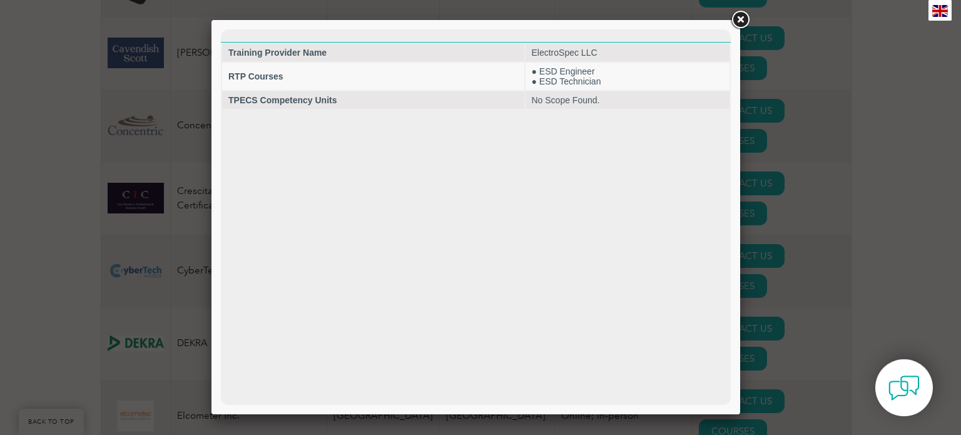
click at [768, 168] on div at bounding box center [480, 217] width 961 height 435
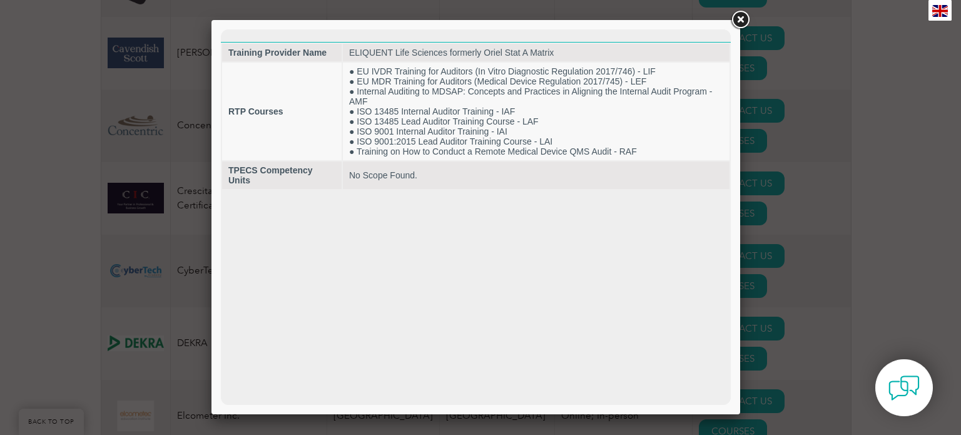
click at [769, 217] on div at bounding box center [480, 217] width 961 height 435
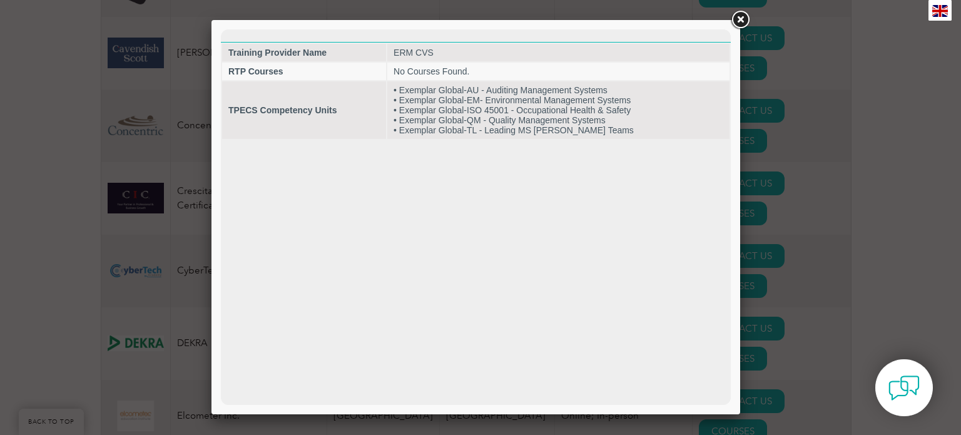
click at [781, 257] on div at bounding box center [480, 217] width 961 height 435
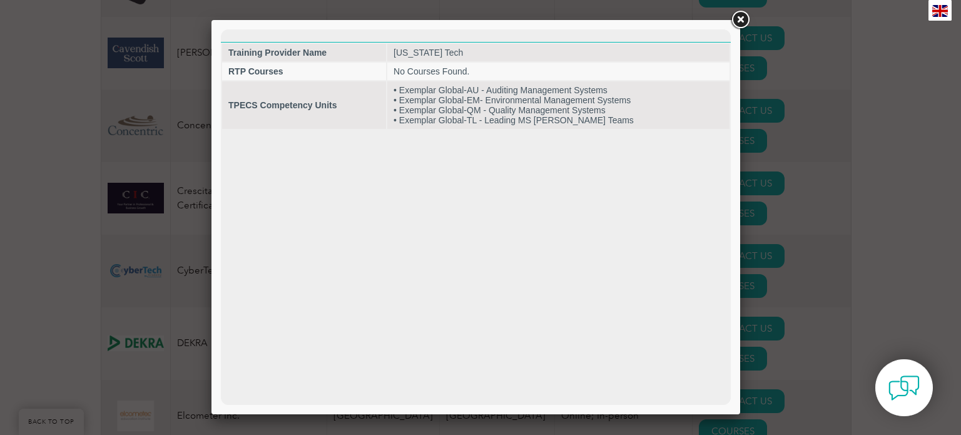
click at [780, 302] on div at bounding box center [480, 217] width 961 height 435
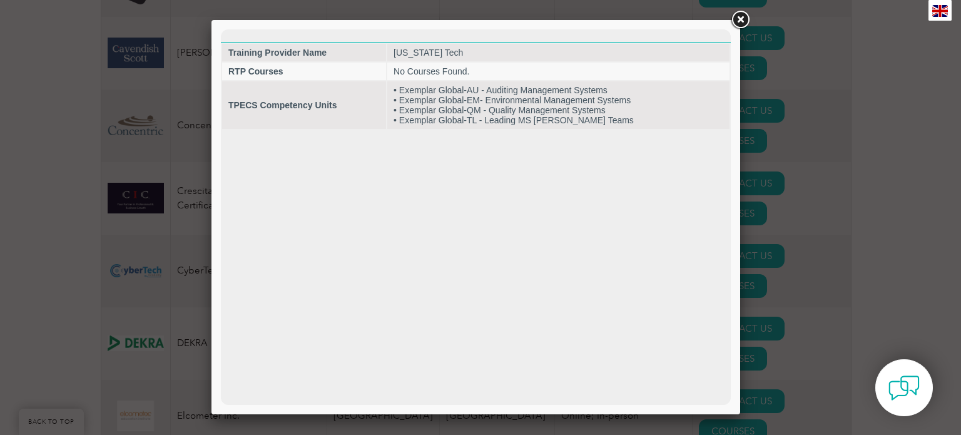
click at [780, 302] on div at bounding box center [480, 217] width 961 height 435
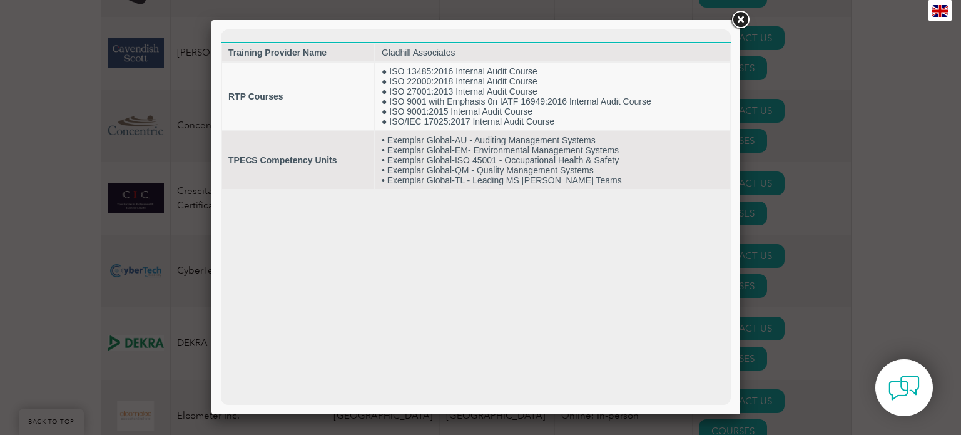
click at [778, 349] on div at bounding box center [480, 217] width 961 height 435
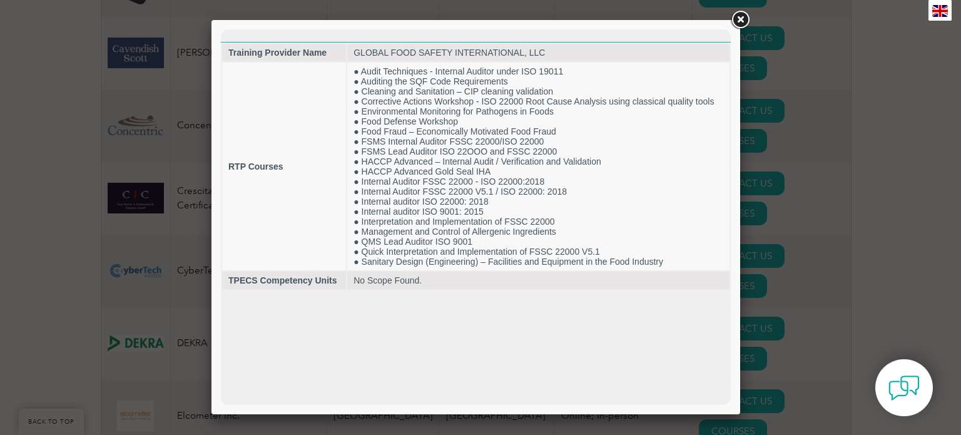
click at [774, 392] on div at bounding box center [480, 217] width 961 height 435
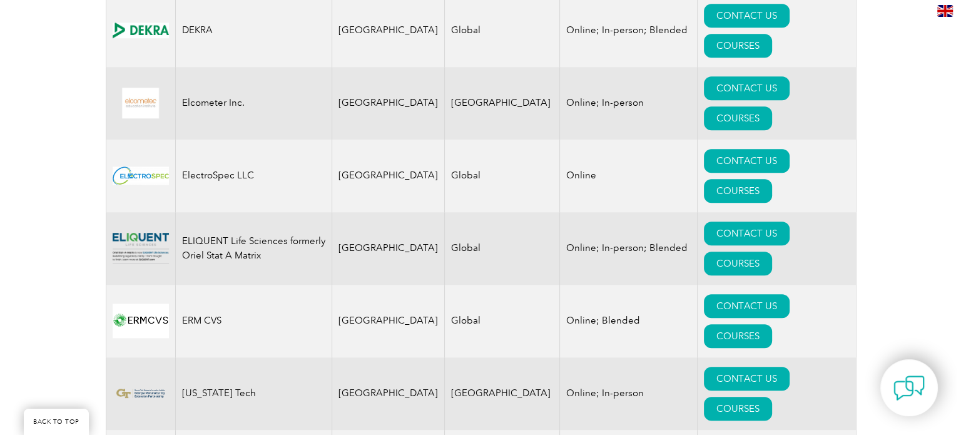
scroll to position [1377, 0]
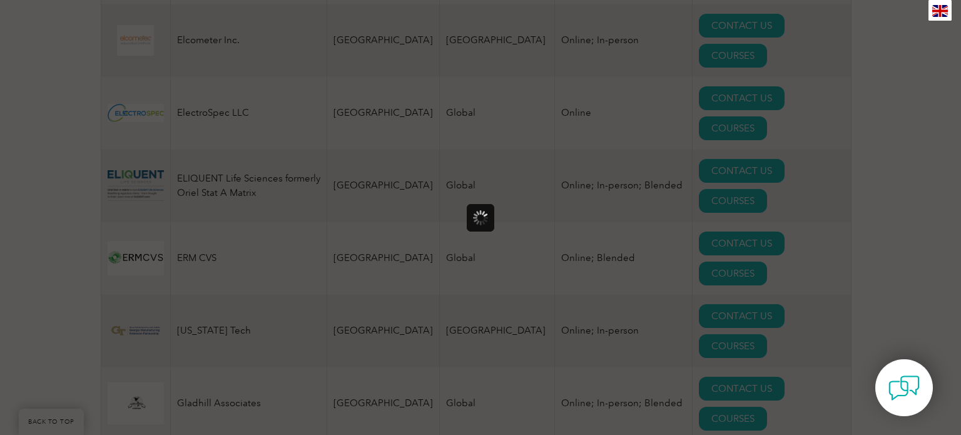
scroll to position [0, 0]
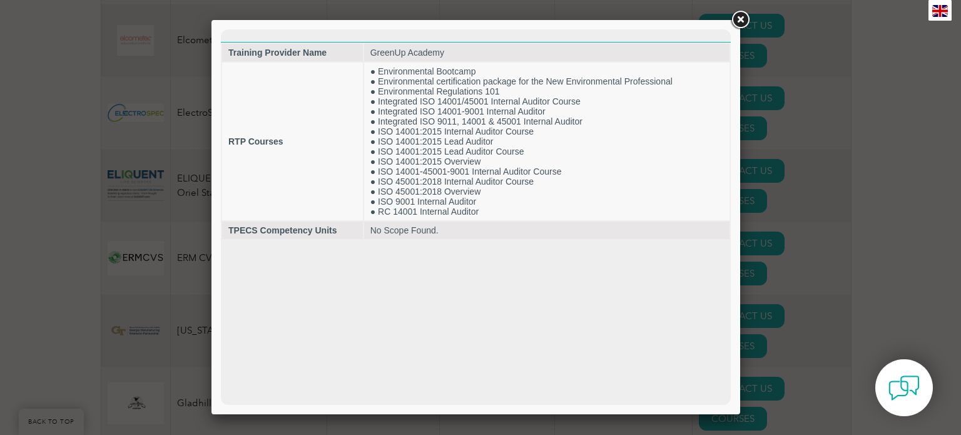
click at [791, 63] on div at bounding box center [480, 217] width 961 height 435
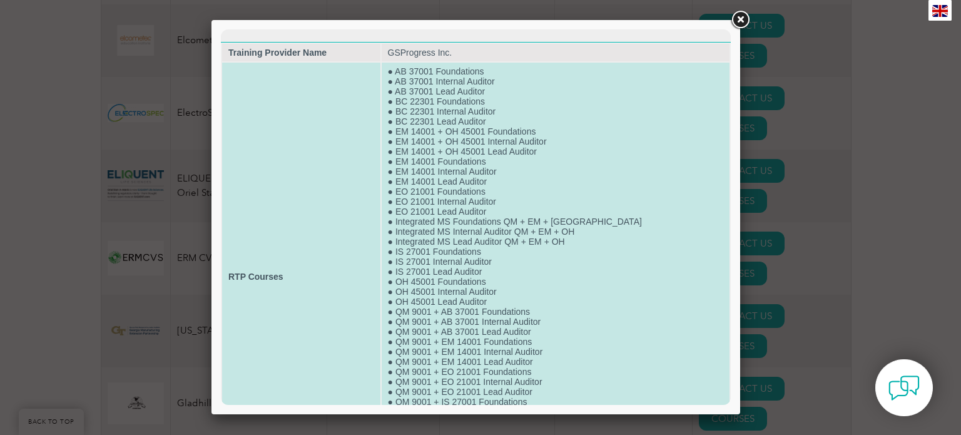
scroll to position [117, 0]
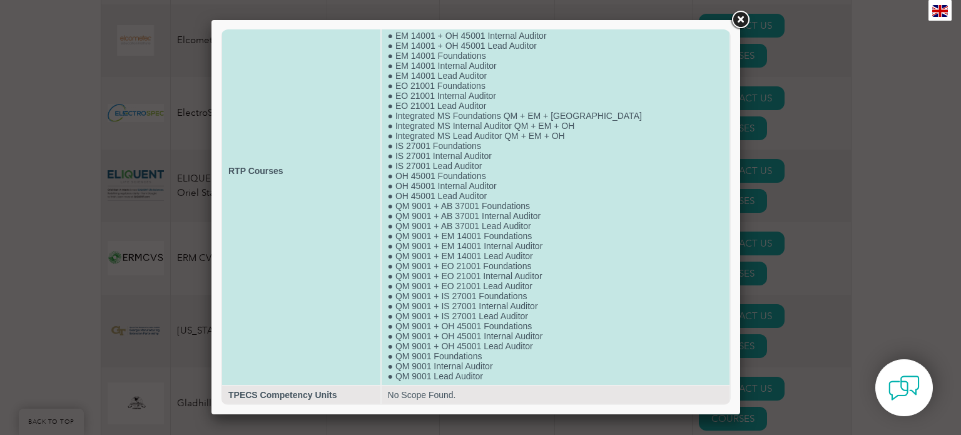
click at [720, 128] on td "● AB 37001 Foundations ● AB 37001 Internal Auditor ● AB 37001 Lead Auditor ● BC…" at bounding box center [556, 171] width 348 height 428
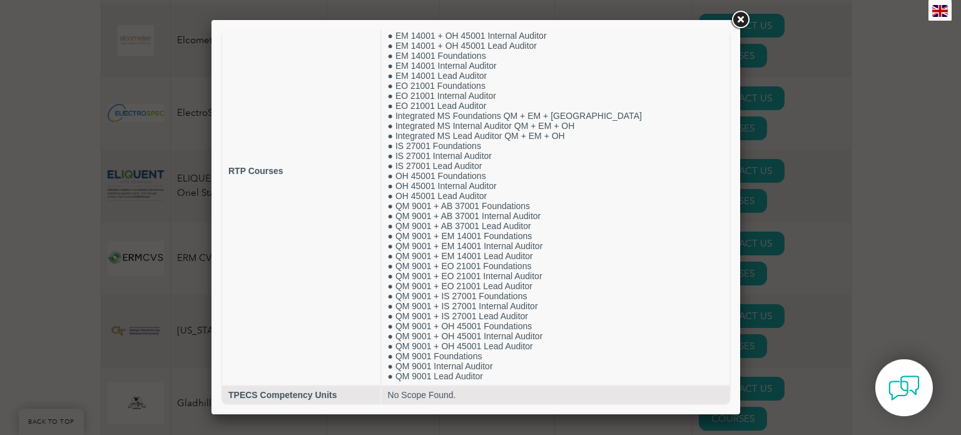
click at [800, 90] on div at bounding box center [480, 217] width 961 height 435
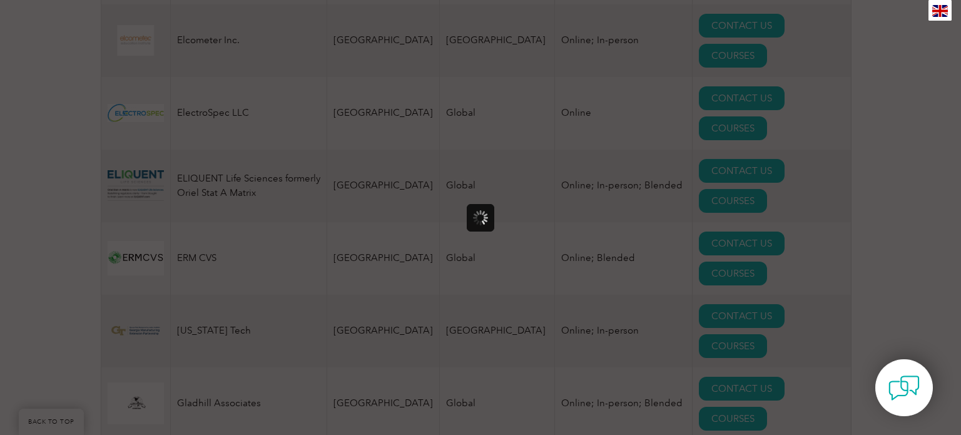
scroll to position [0, 0]
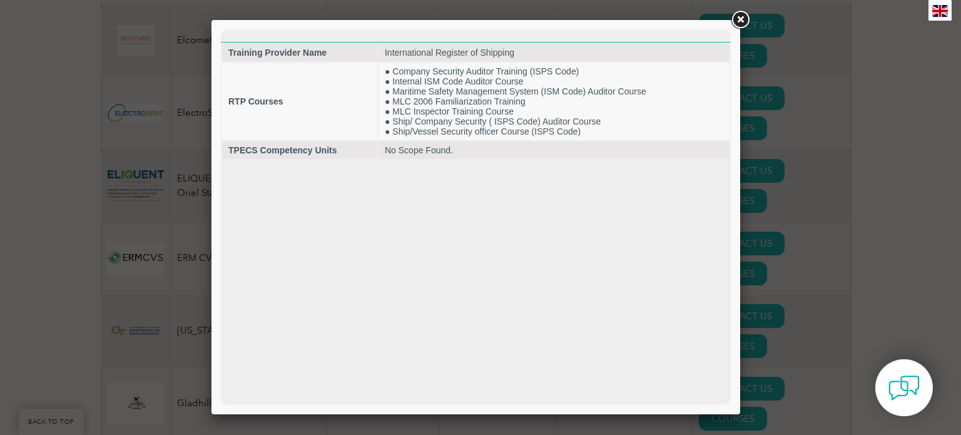
click at [771, 164] on div at bounding box center [480, 217] width 961 height 435
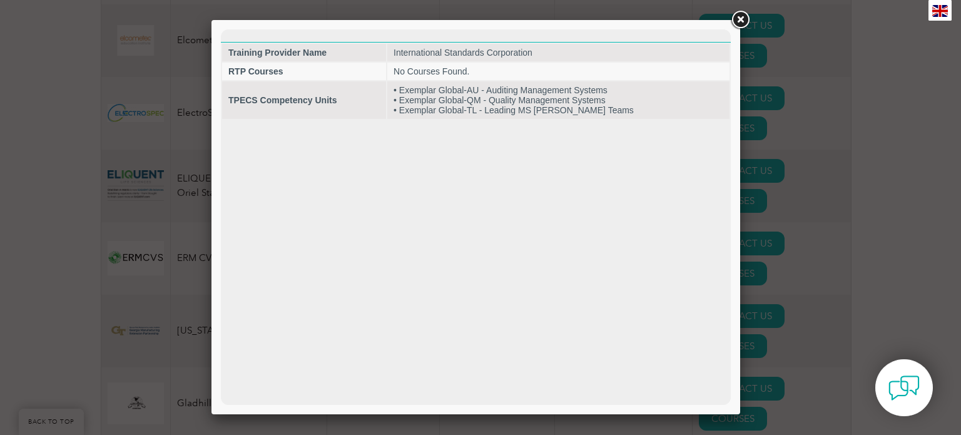
click at [774, 227] on div at bounding box center [480, 217] width 961 height 435
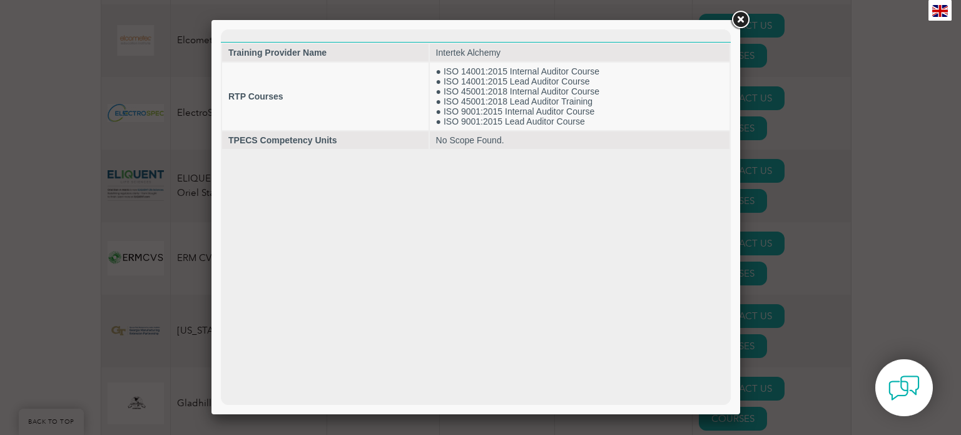
click at [781, 269] on div at bounding box center [480, 217] width 961 height 435
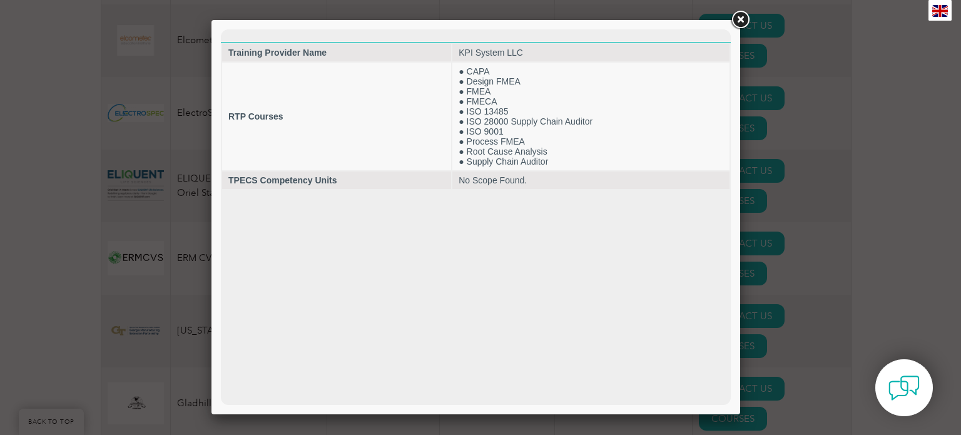
click at [779, 311] on div at bounding box center [480, 217] width 961 height 435
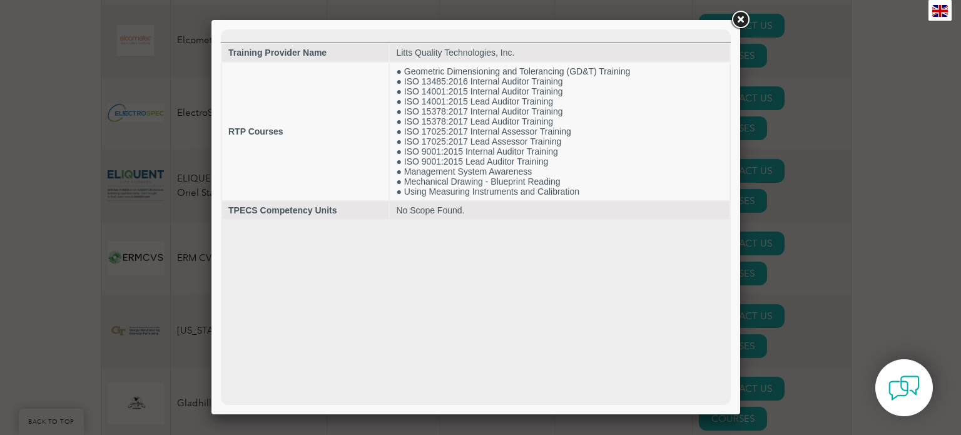
click at [781, 366] on div at bounding box center [480, 217] width 961 height 435
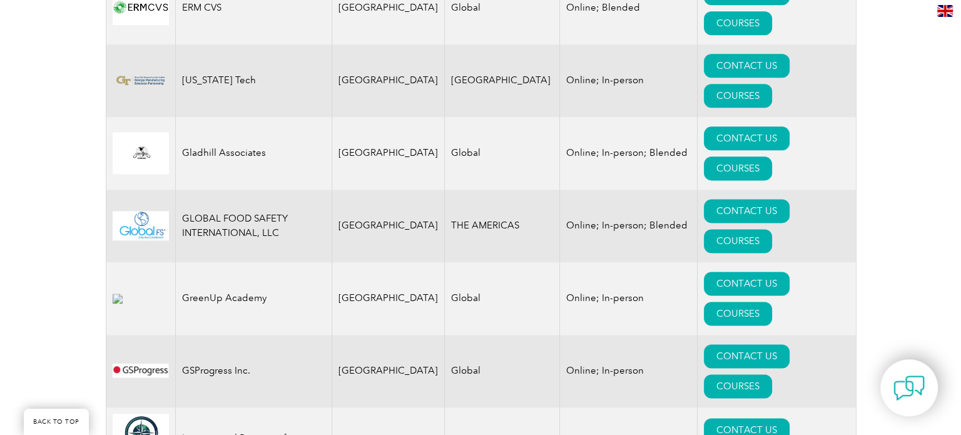
scroll to position [1690, 0]
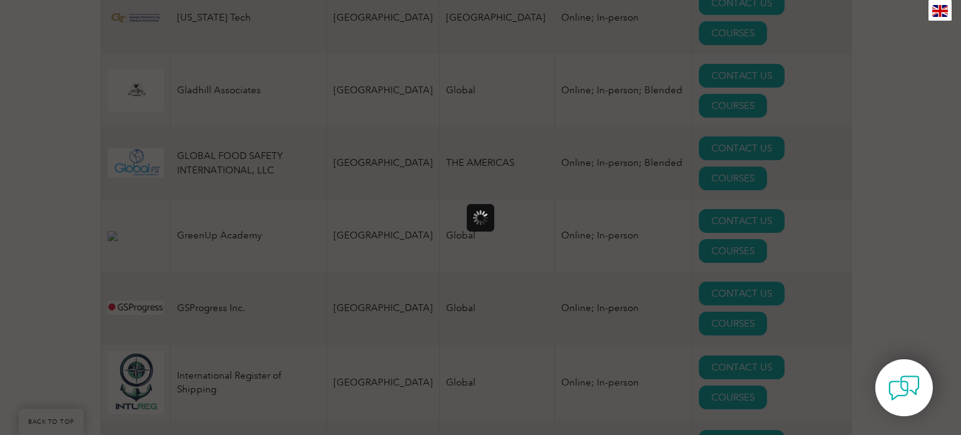
scroll to position [0, 0]
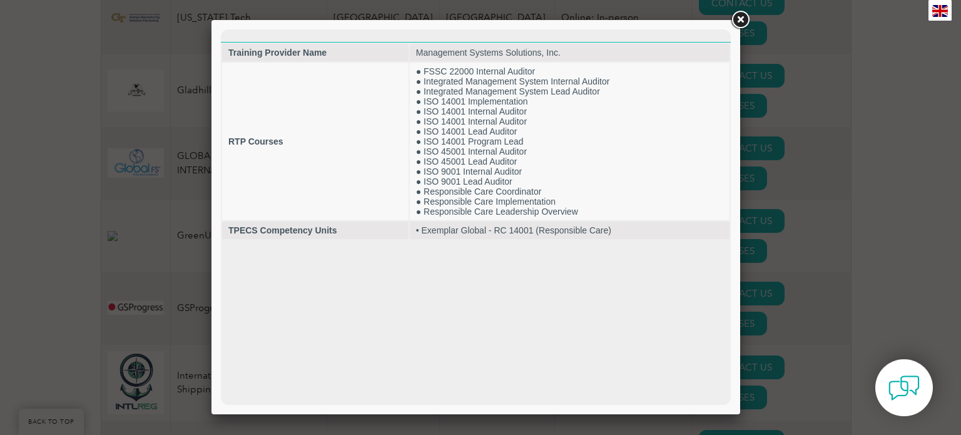
click at [772, 106] on div at bounding box center [480, 217] width 961 height 435
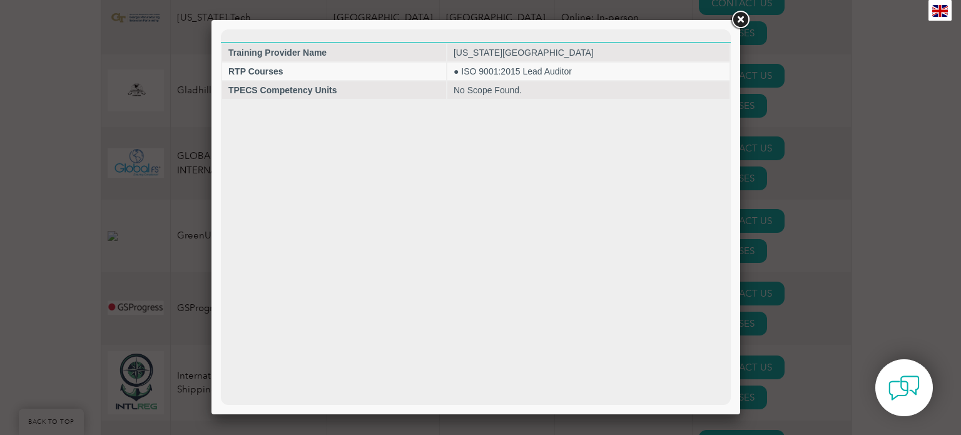
click at [783, 168] on div at bounding box center [480, 217] width 961 height 435
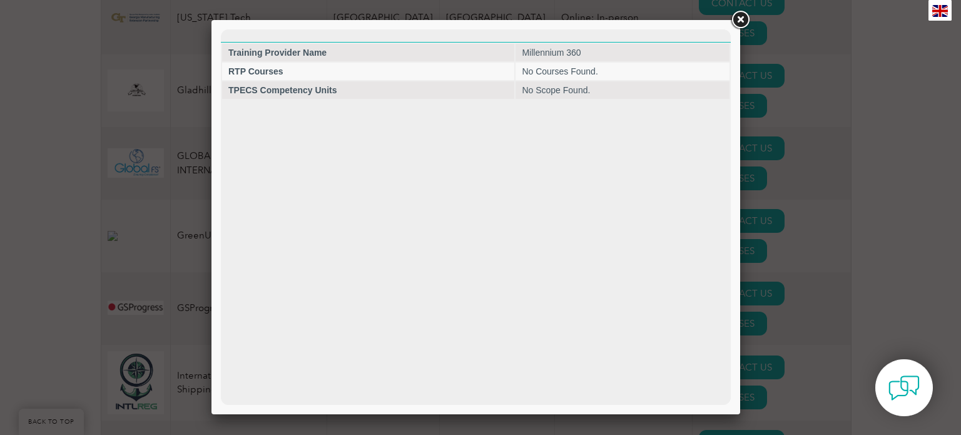
click at [779, 203] on div at bounding box center [480, 217] width 961 height 435
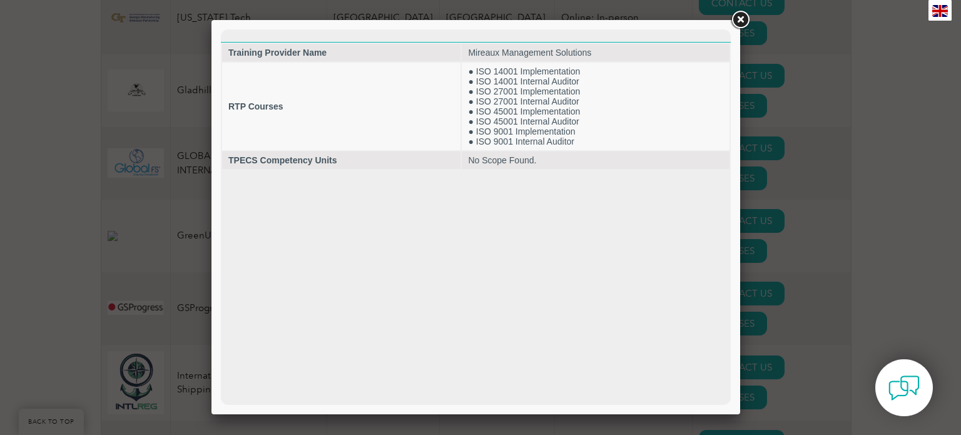
click at [785, 252] on div at bounding box center [480, 217] width 961 height 435
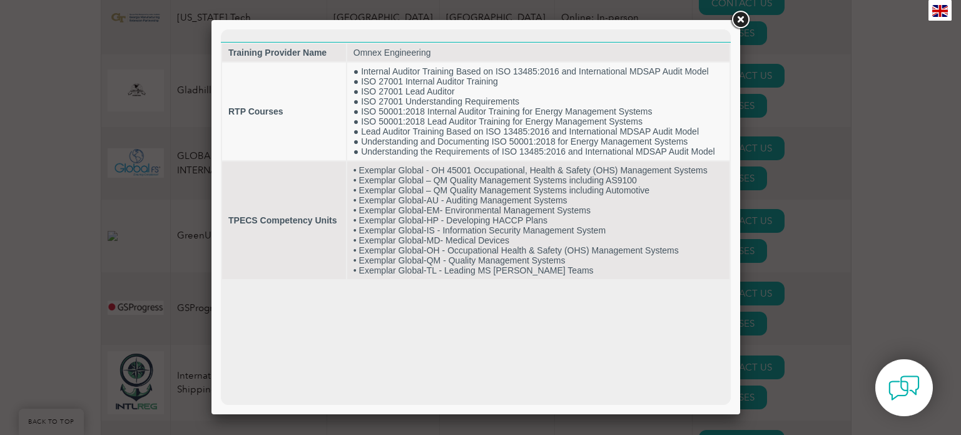
click at [784, 292] on div at bounding box center [480, 217] width 961 height 435
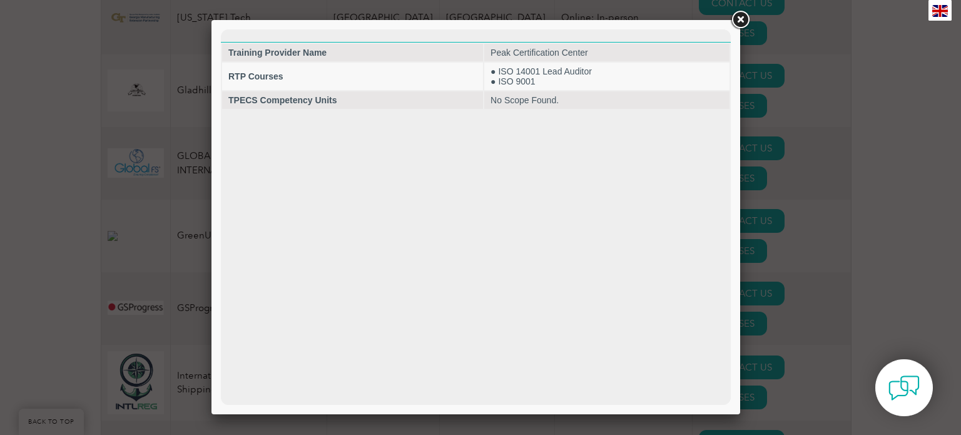
click at [779, 332] on div at bounding box center [480, 217] width 961 height 435
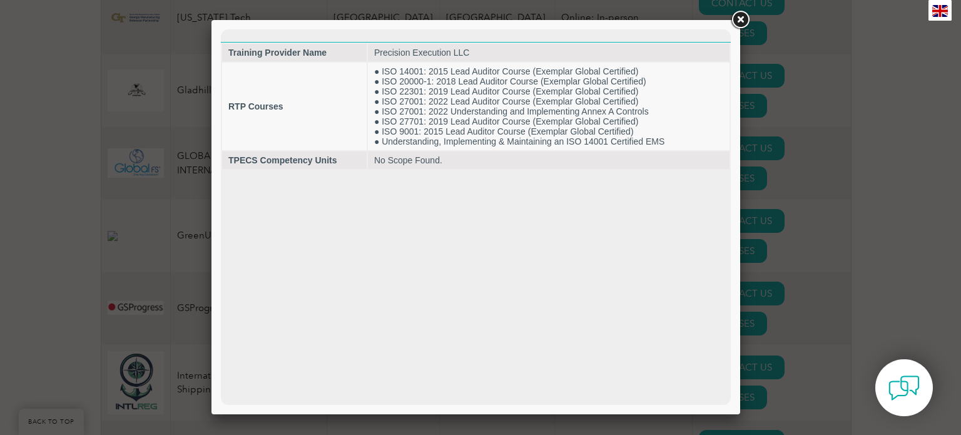
click at [772, 396] on div at bounding box center [480, 217] width 961 height 435
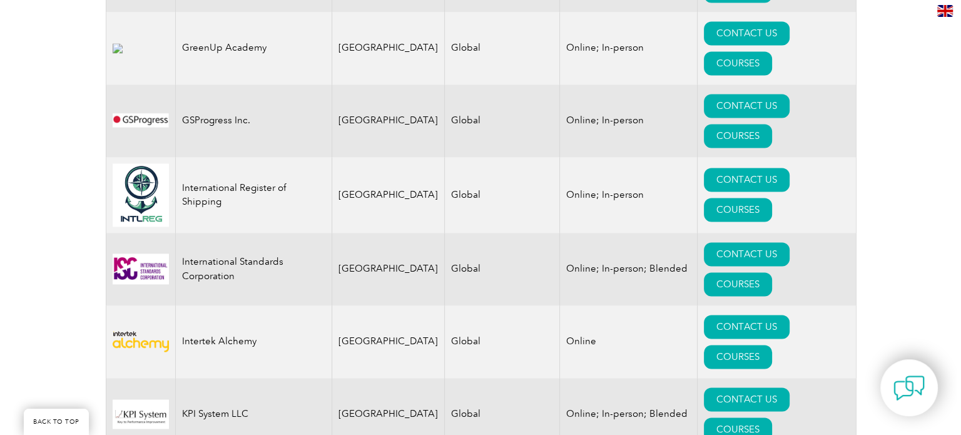
scroll to position [2066, 0]
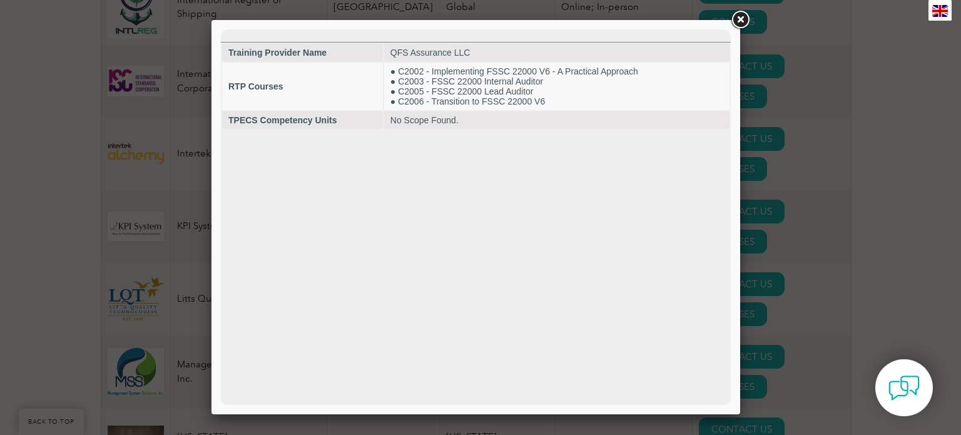
scroll to position [0, 0]
click at [776, 115] on div at bounding box center [480, 217] width 961 height 435
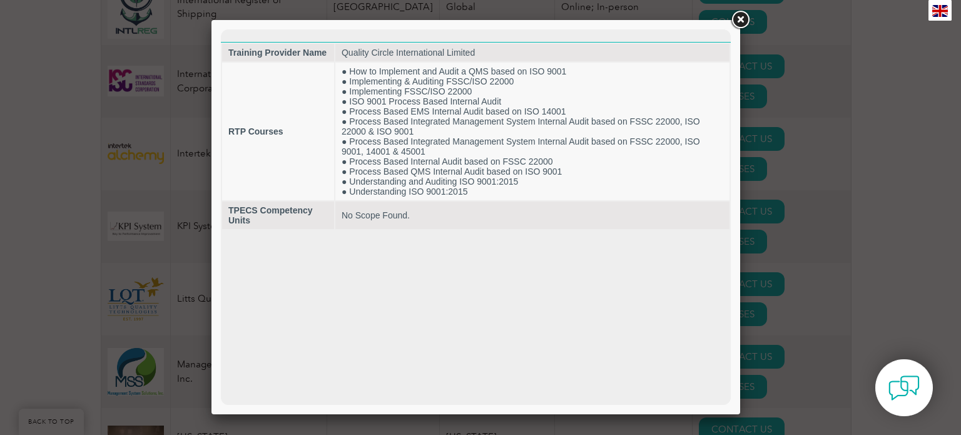
click at [775, 163] on div at bounding box center [480, 217] width 961 height 435
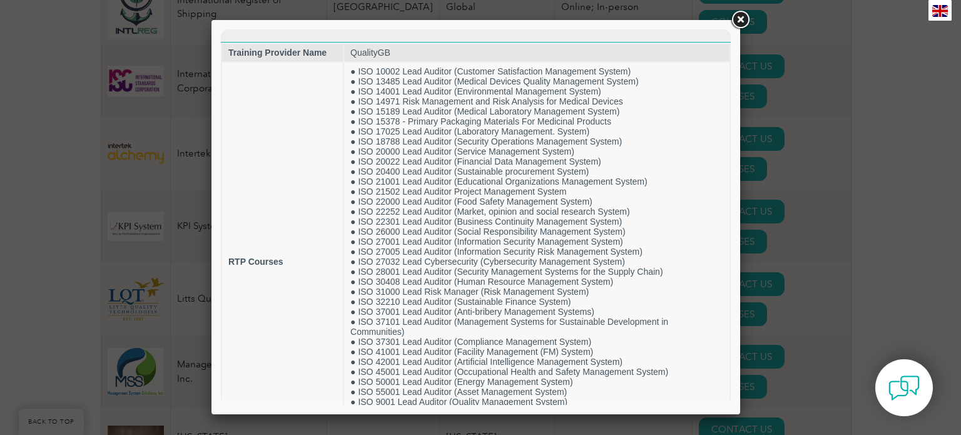
click at [771, 240] on div at bounding box center [480, 217] width 961 height 435
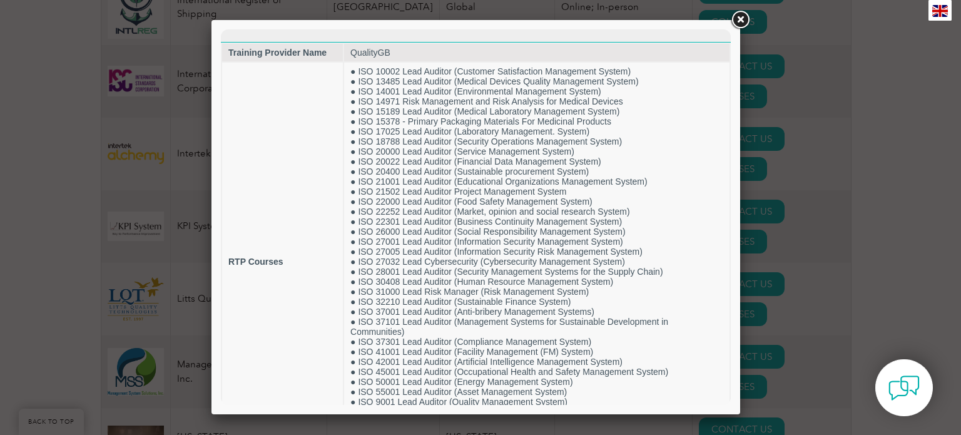
click at [771, 240] on div at bounding box center [480, 217] width 961 height 435
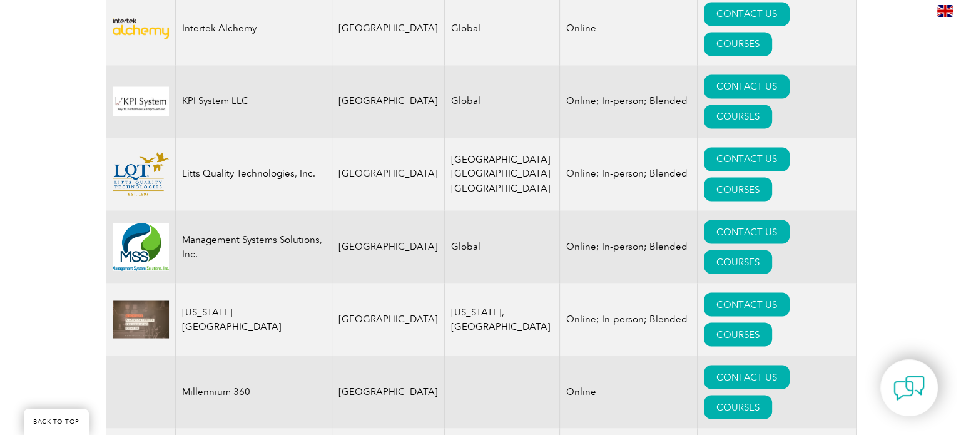
scroll to position [2253, 0]
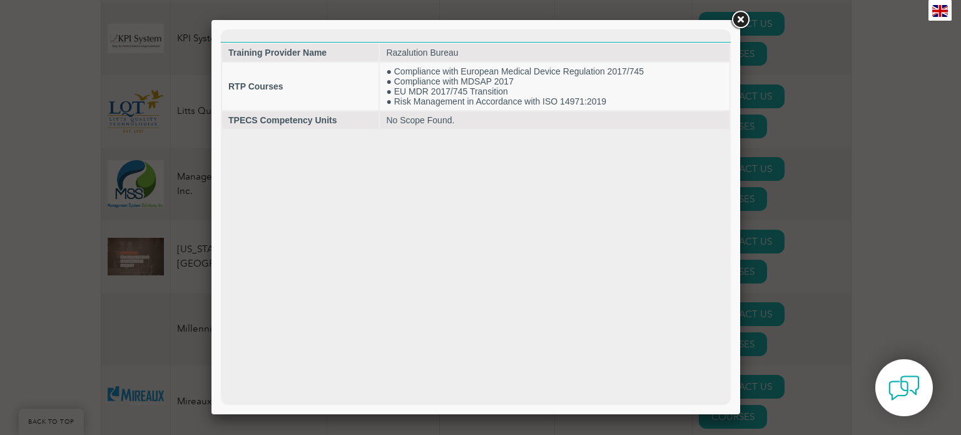
scroll to position [0, 0]
click at [775, 101] on div at bounding box center [480, 217] width 961 height 435
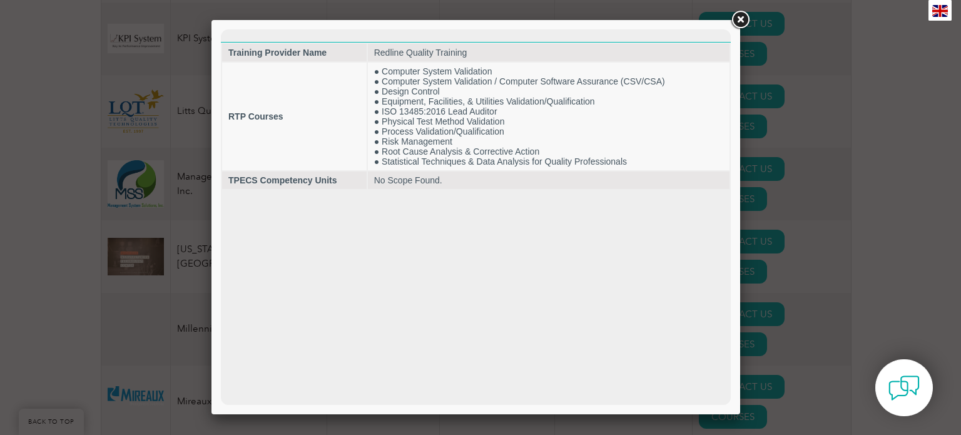
click at [776, 148] on div at bounding box center [480, 217] width 961 height 435
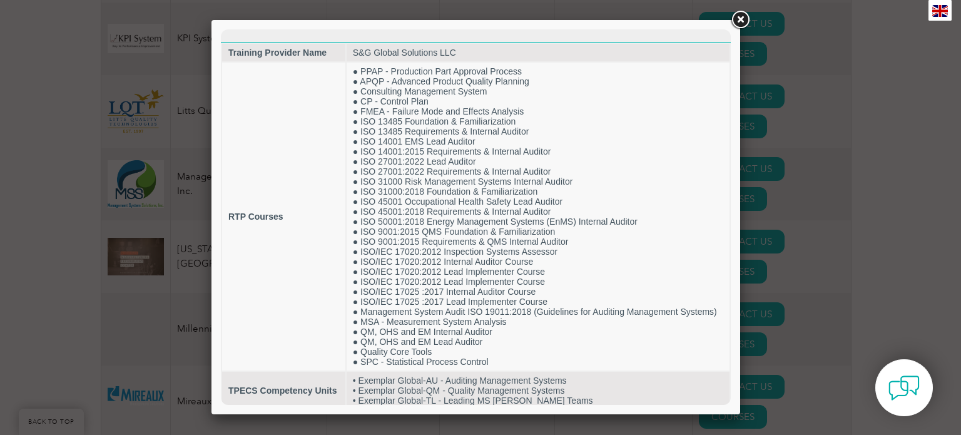
click at [767, 197] on div at bounding box center [480, 217] width 961 height 435
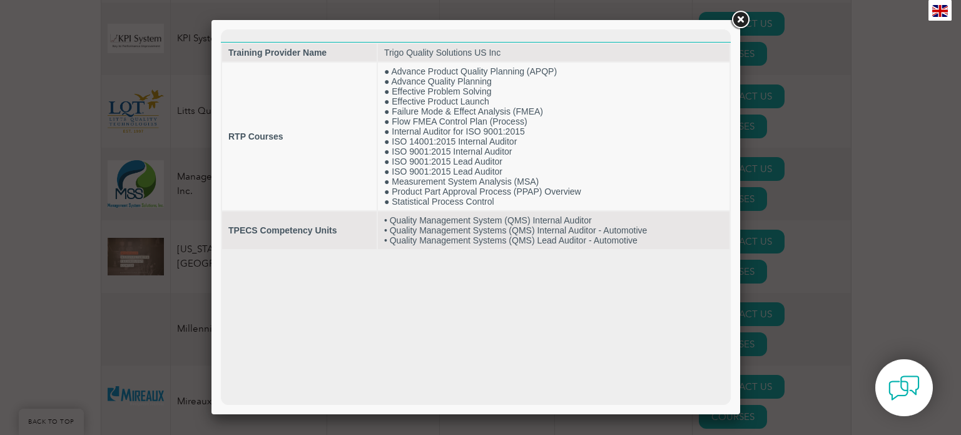
click at [780, 379] on div at bounding box center [480, 217] width 961 height 435
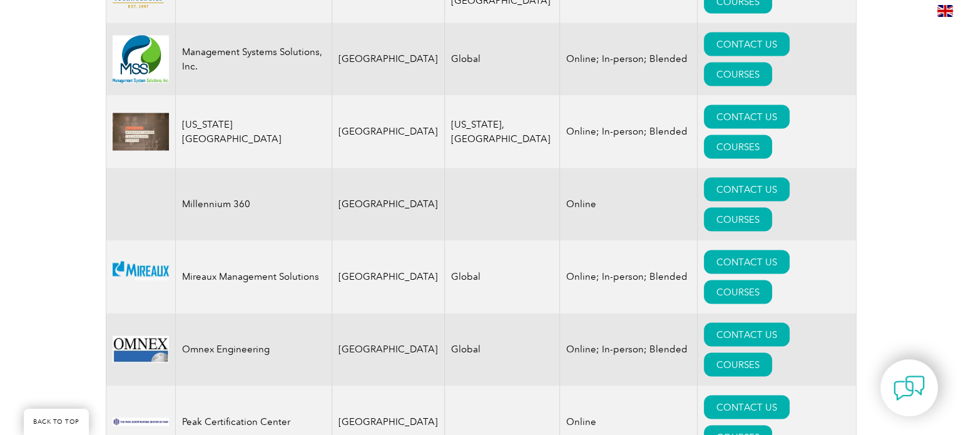
scroll to position [2504, 0]
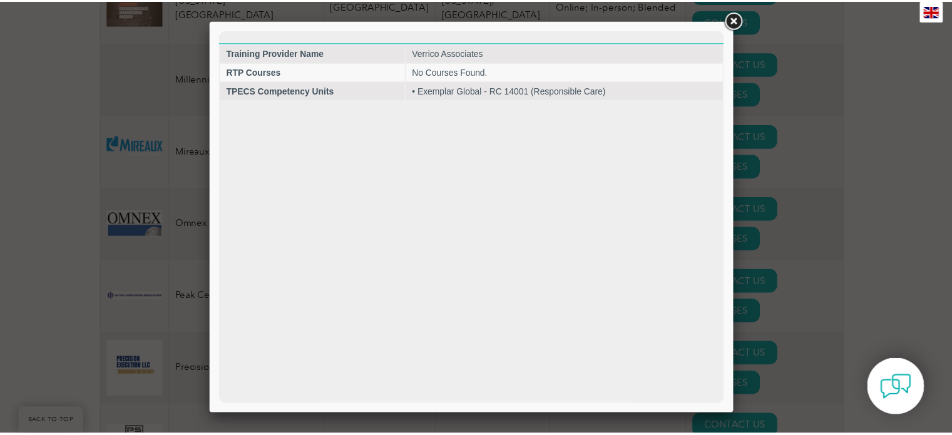
scroll to position [0, 0]
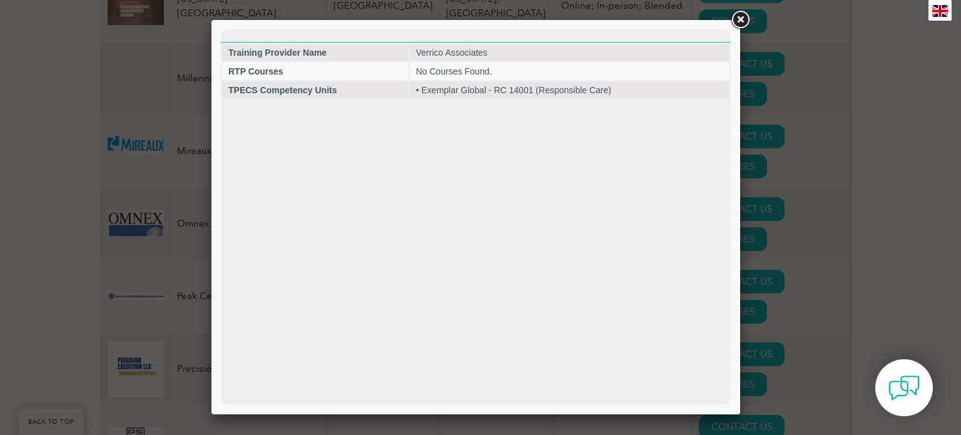
click at [778, 166] on div at bounding box center [480, 217] width 961 height 435
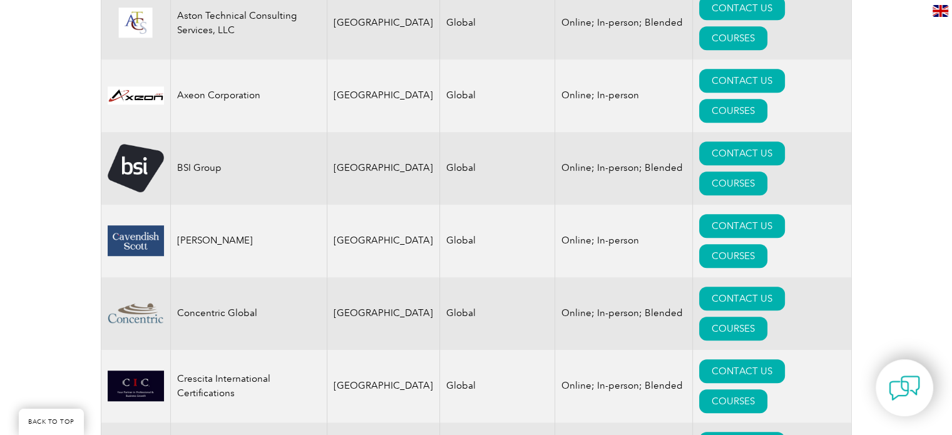
scroll to position [501, 0]
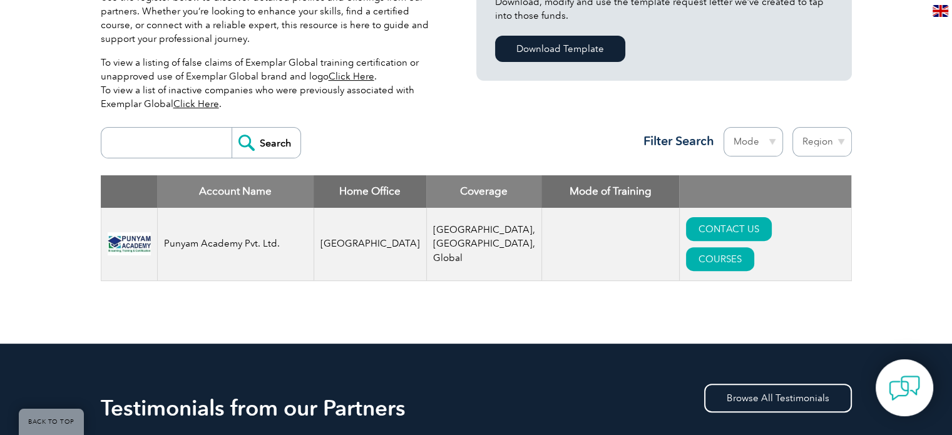
scroll to position [376, 0]
